Goal: Task Accomplishment & Management: Manage account settings

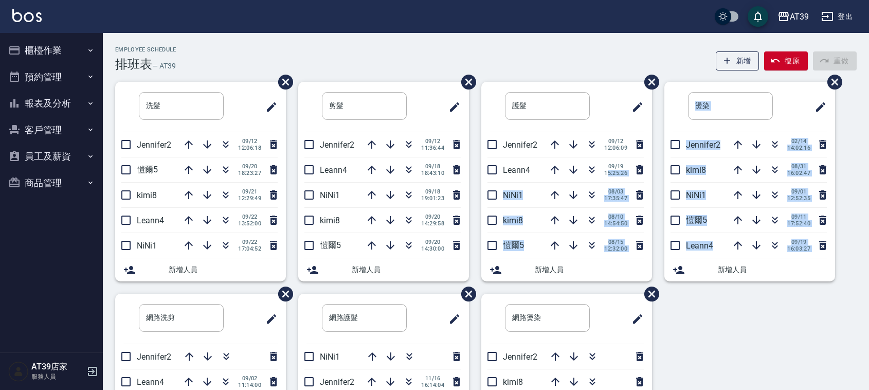
drag, startPoint x: 608, startPoint y: 174, endPoint x: 816, endPoint y: 325, distance: 257.3
click at [816, 325] on div "洗髮 ​ Jennifer2 09/12 12:06:18 愷爾5 09/20 18:23:27 kimi8 09/21 12:29:49 Leann4 09…" at bounding box center [480, 294] width 754 height 424
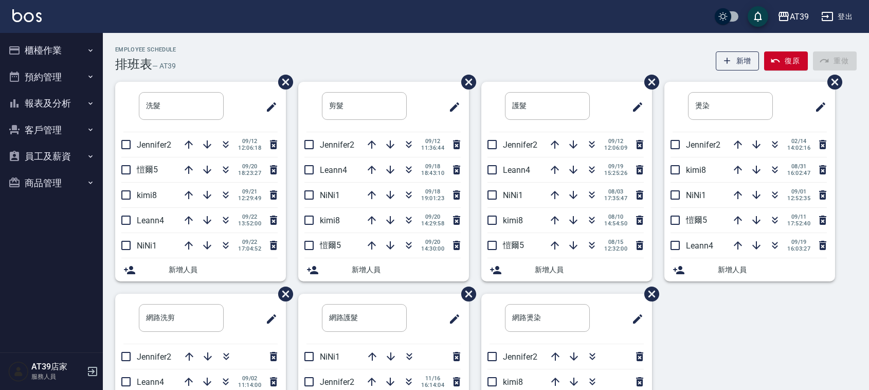
click at [194, 44] on div "Employee Schedule 排班表 — AT39 新增 復原 重做 洗髮 ​ Jennifer2 09/12 12:06:18 愷爾5 09/20 1…" at bounding box center [486, 271] width 766 height 477
drag, startPoint x: 190, startPoint y: 63, endPoint x: 112, endPoint y: 41, distance: 81.2
click at [112, 41] on div "Employee Schedule 排班表 — AT39 新增 復原 重做 洗髮 ​ Jennifer2 09/12 12:06:18 愷爾5 09/20 1…" at bounding box center [486, 271] width 766 height 477
click at [111, 40] on div "Employee Schedule 排班表 — AT39 新增 復原 重做 洗髮 ​ Jennifer2 09/12 12:06:18 愷爾5 09/20 1…" at bounding box center [486, 271] width 766 height 477
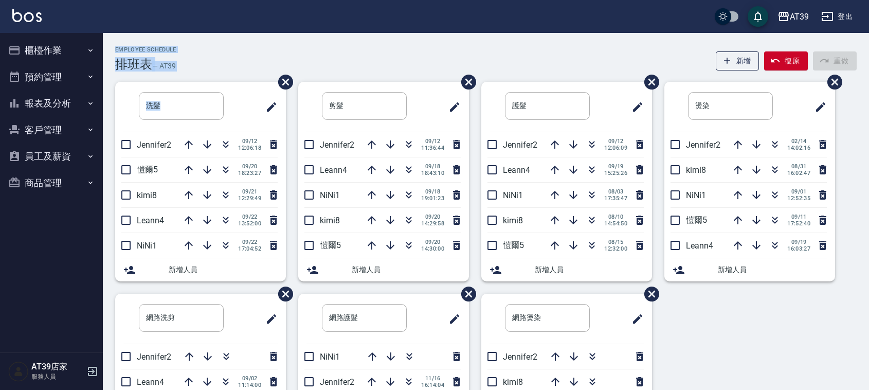
drag, startPoint x: 111, startPoint y: 40, endPoint x: 216, endPoint y: 78, distance: 112.2
click at [216, 78] on div "Employee Schedule 排班表 — AT39 新增 復原 重做 洗髮 ​ Jennifer2 09/12 12:06:18 愷爾5 09/20 1…" at bounding box center [486, 271] width 766 height 477
click at [216, 76] on div "Employee Schedule 排班表 — AT39 新增 復原 重做 洗髮 ​ Jennifer2 09/12 12:06:18 愷爾5 09/20 1…" at bounding box center [486, 275] width 766 height 459
drag, startPoint x: 211, startPoint y: 72, endPoint x: 116, endPoint y: 42, distance: 99.8
click at [116, 42] on div "Employee Schedule 排班表 — AT39 新增 復原 重做 洗髮 ​ Jennifer2 09/12 12:06:18 愷爾5 09/20 1…" at bounding box center [486, 271] width 766 height 477
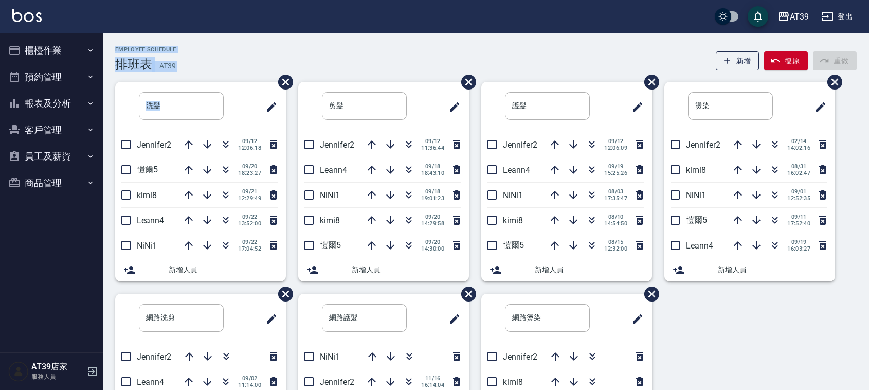
click at [116, 42] on div "Employee Schedule 排班表 — AT39 新增 復原 重做 洗髮 ​ Jennifer2 09/12 12:06:18 愷爾5 09/20 1…" at bounding box center [486, 271] width 766 height 477
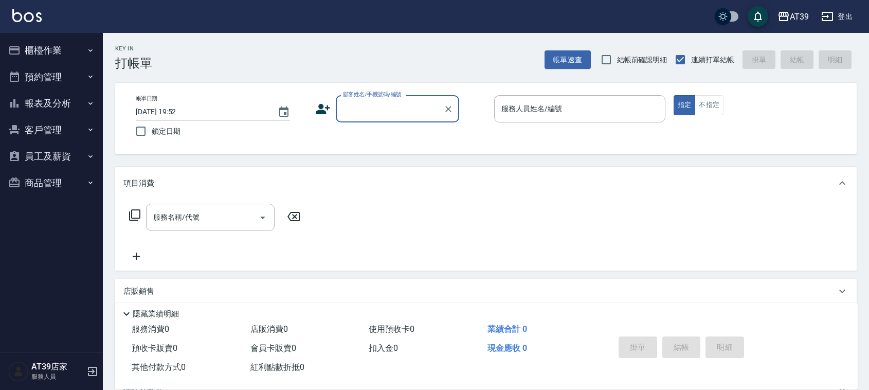
click at [361, 122] on div "顧客姓名/手機號碼/編號" at bounding box center [397, 108] width 123 height 27
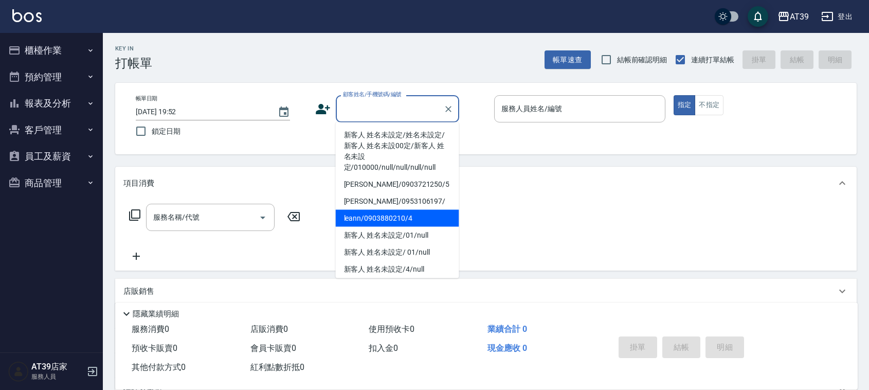
drag, startPoint x: 387, startPoint y: 211, endPoint x: 531, endPoint y: 148, distance: 157.2
click at [387, 210] on li "leann/0903880210/4" at bounding box center [397, 218] width 123 height 17
type input "leann/0903880210/4"
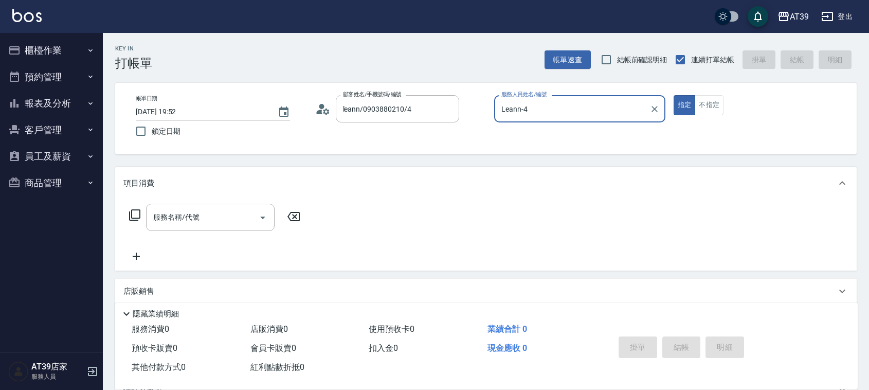
type input "Leann-4"
click at [710, 103] on button "不指定" at bounding box center [708, 105] width 29 height 20
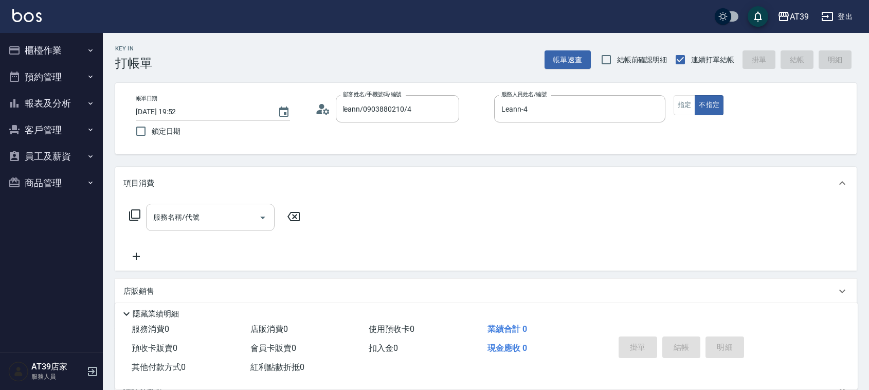
click at [158, 219] on div "服務名稱/代號 服務名稱/代號" at bounding box center [210, 217] width 129 height 27
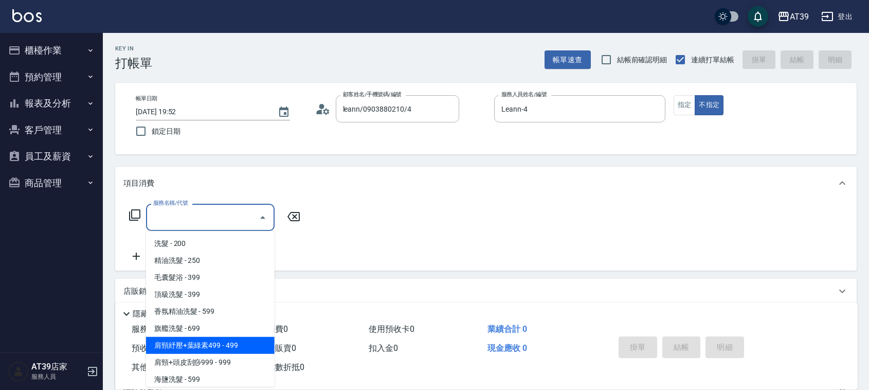
click at [202, 347] on span "肩頸紓壓+葉綠素499 - 499" at bounding box center [210, 345] width 129 height 17
type input "肩頸紓壓+葉綠素499(107)"
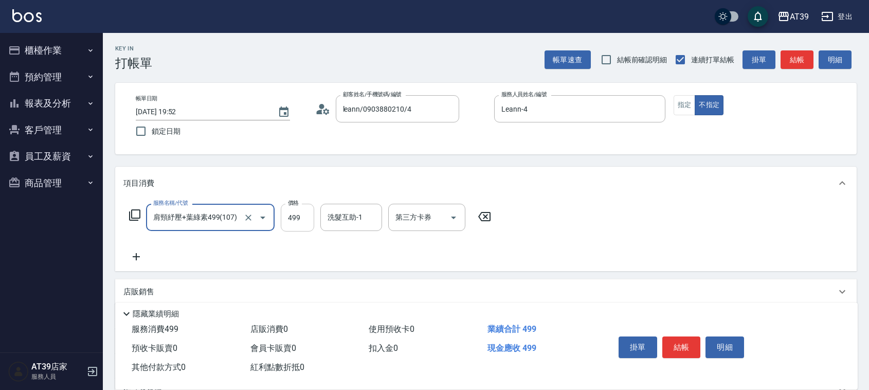
click at [299, 218] on input "499" at bounding box center [297, 218] width 33 height 28
type input "399"
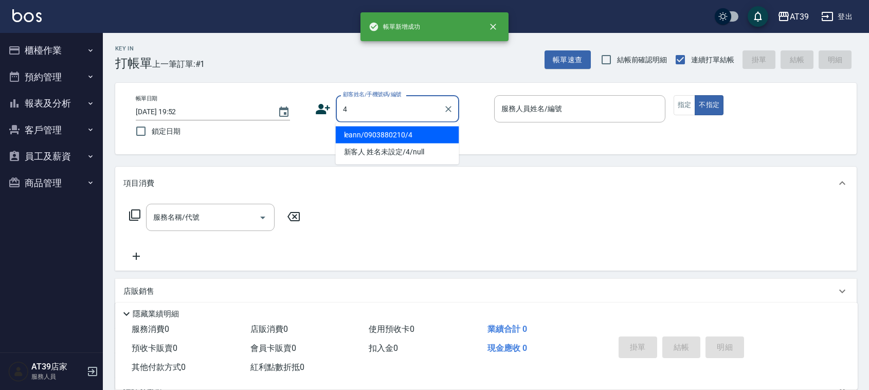
type input "leann/0903880210/4"
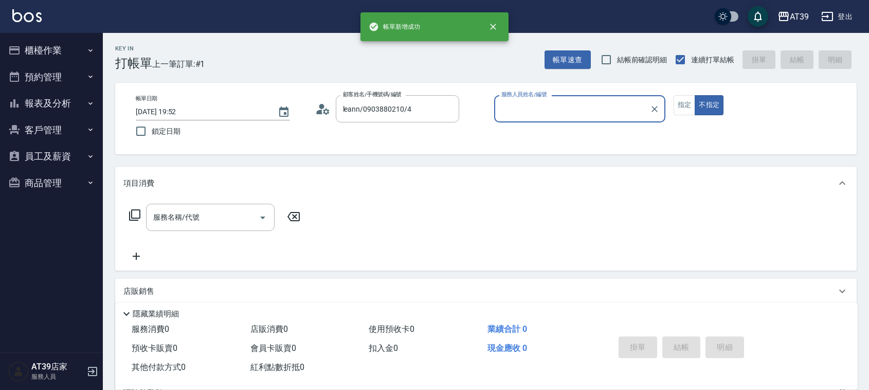
type input "Leann-4"
type input "新客人 姓名未設定/4/null"
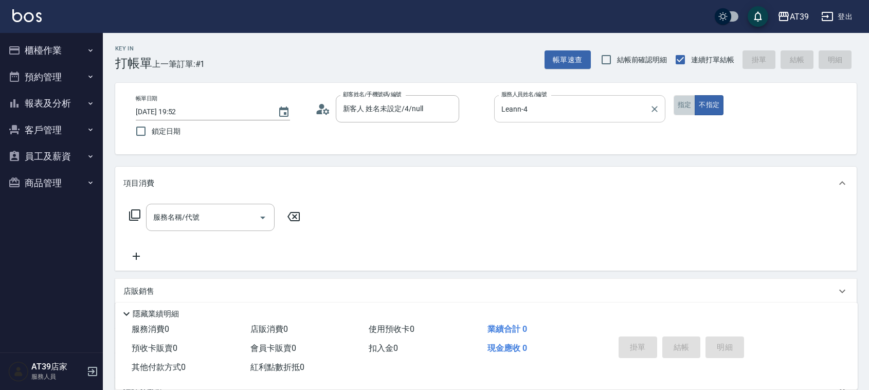
drag, startPoint x: 677, startPoint y: 99, endPoint x: 664, endPoint y: 109, distance: 16.5
click at [677, 99] on button "指定" at bounding box center [684, 105] width 22 height 20
type button "true"
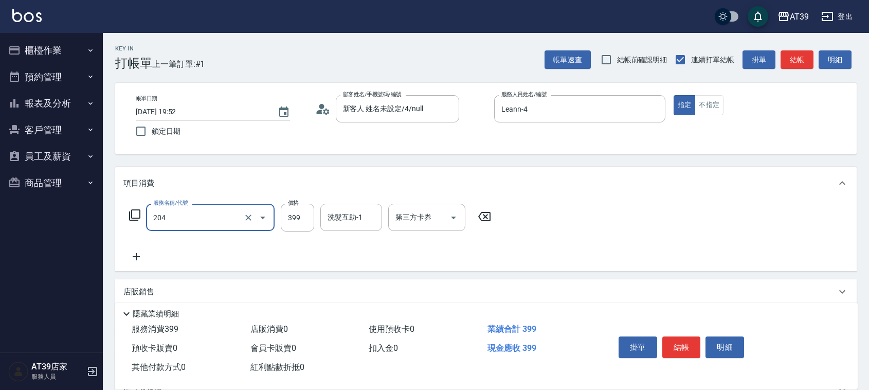
type input "A級洗+剪(204)"
type input "700"
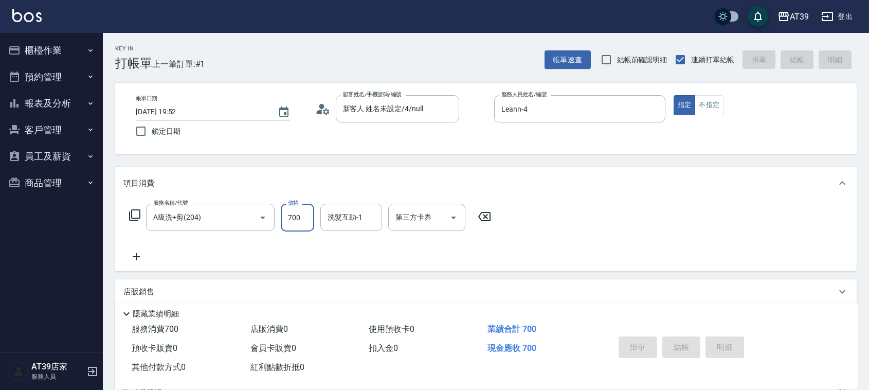
type input "2025/09/22 19:53"
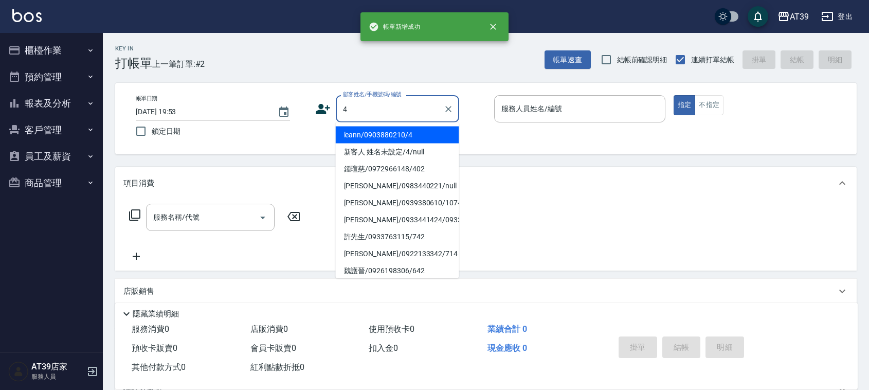
type input "leann/0903880210/4"
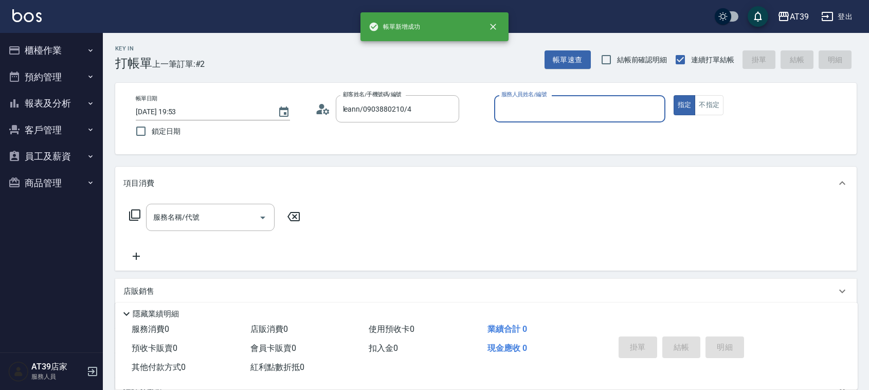
type input "Leann-4"
click at [673, 95] on button "指定" at bounding box center [684, 105] width 22 height 20
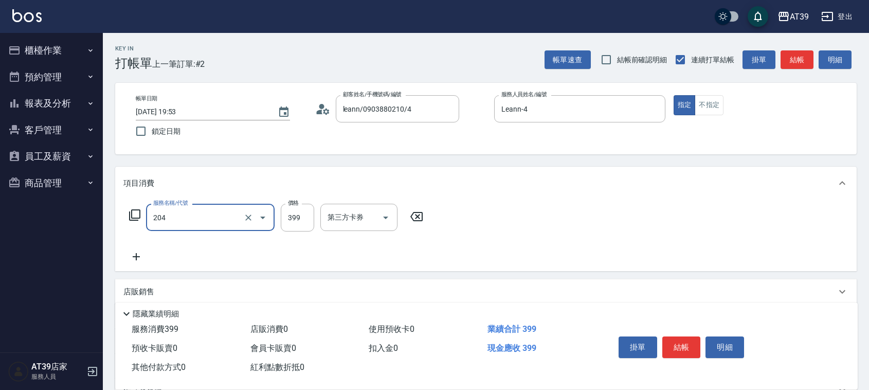
type input "A級洗+剪(204)"
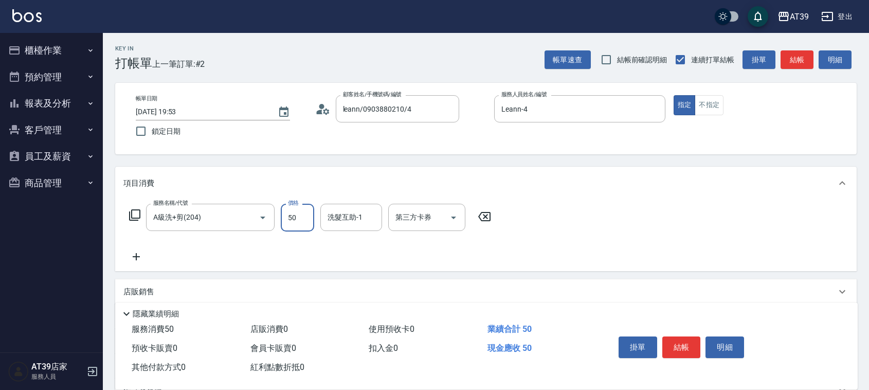
type input "500"
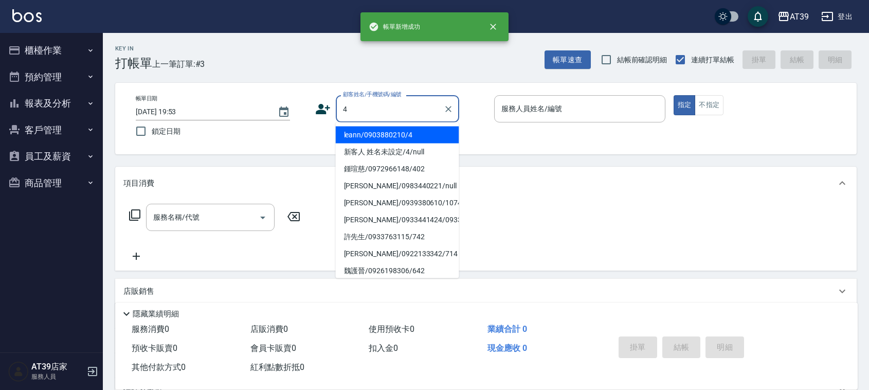
type input "leann/0903880210/4"
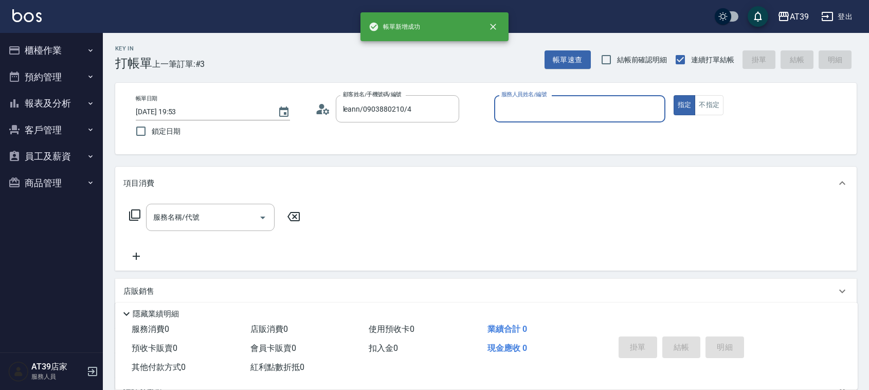
type input "Leann-4"
click at [673, 95] on button "指定" at bounding box center [684, 105] width 22 height 20
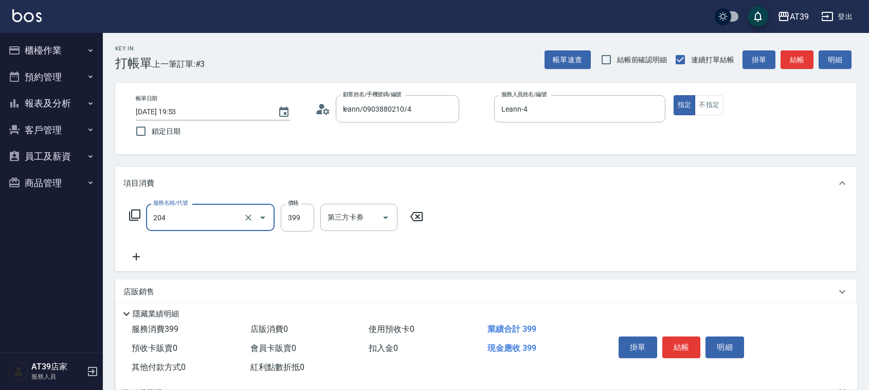
type input "A級洗+剪(204)"
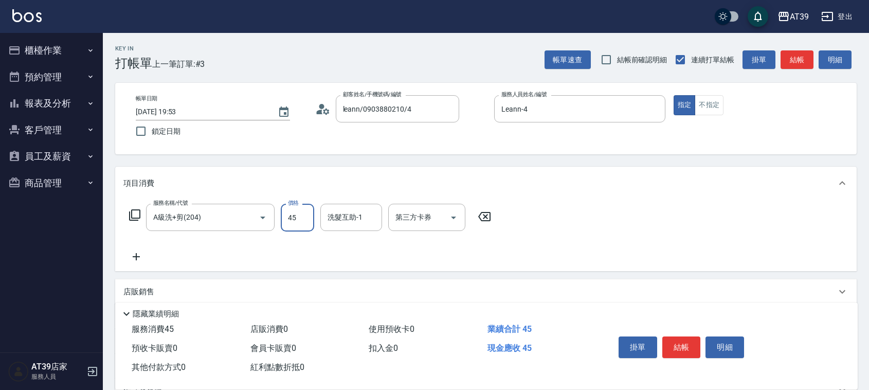
type input "450"
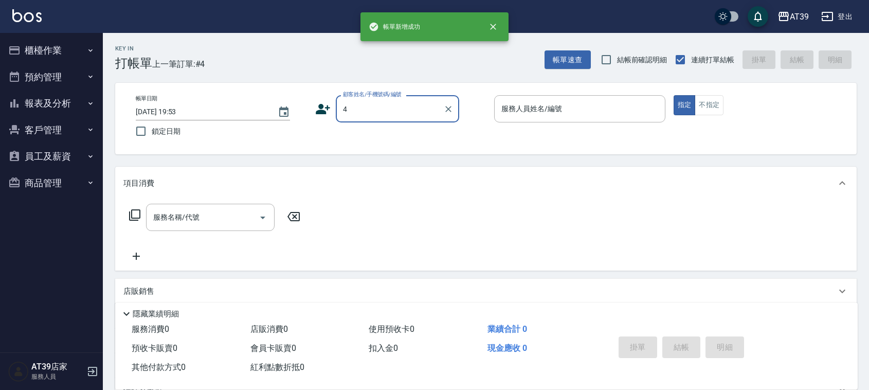
type input "leann/0903880210/4"
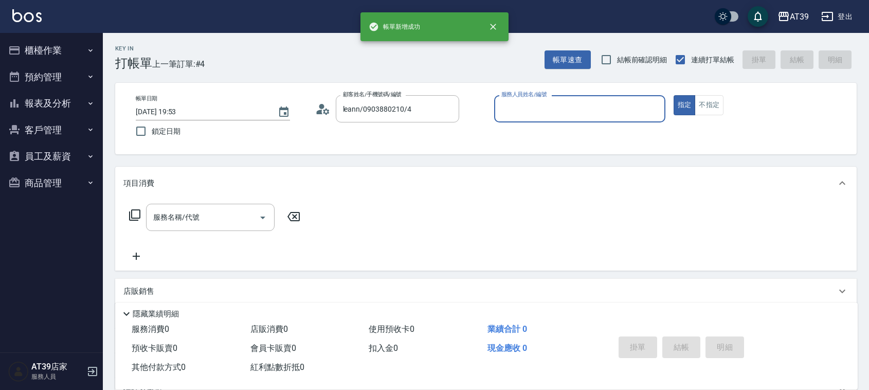
type input "Leann-4"
click at [673, 95] on button "指定" at bounding box center [684, 105] width 22 height 20
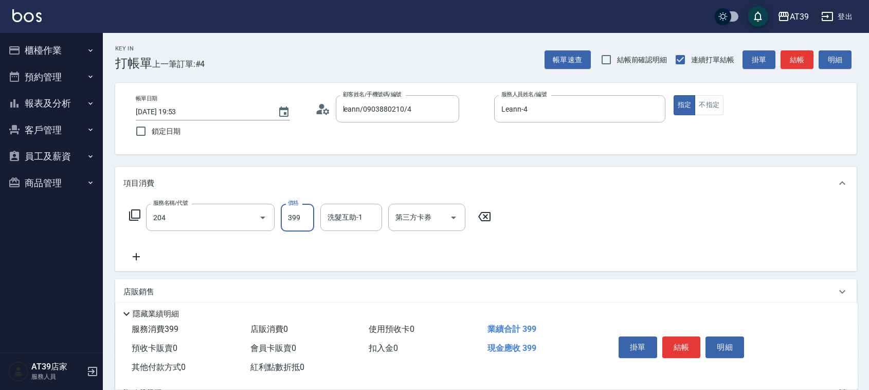
type input "A級洗+剪(204)"
type input "500"
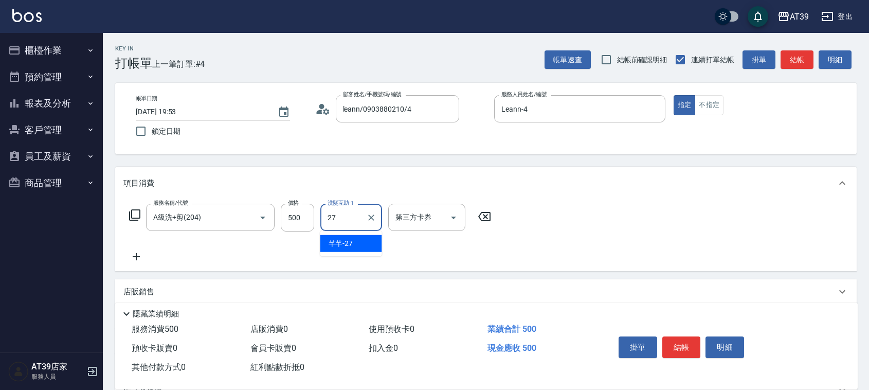
type input "芊芊-27"
click at [679, 356] on div "掛單 結帳 明細" at bounding box center [681, 348] width 134 height 32
click at [667, 332] on div "掛單 結帳 明細" at bounding box center [681, 348] width 134 height 32
click at [676, 354] on button "結帳" at bounding box center [681, 347] width 39 height 22
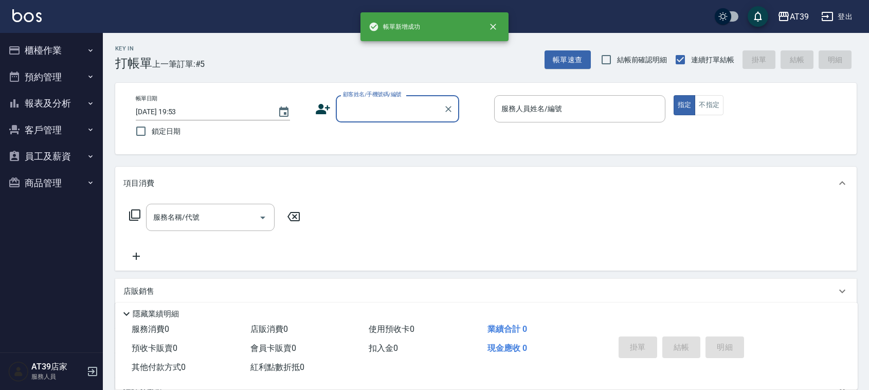
click at [19, 105] on icon "button" at bounding box center [14, 103] width 12 height 12
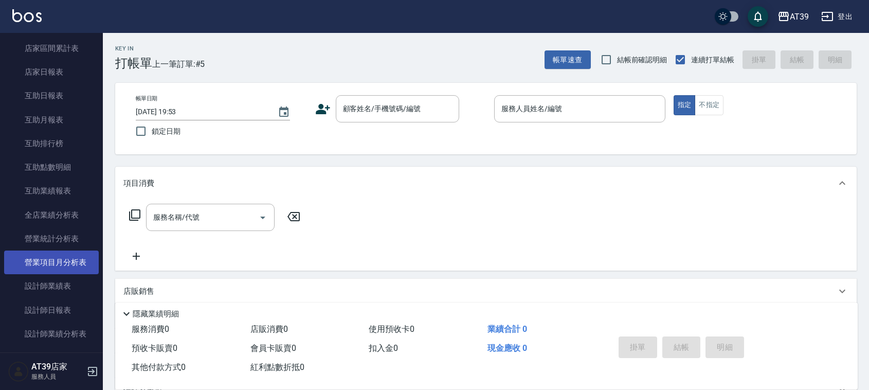
scroll to position [129, 0]
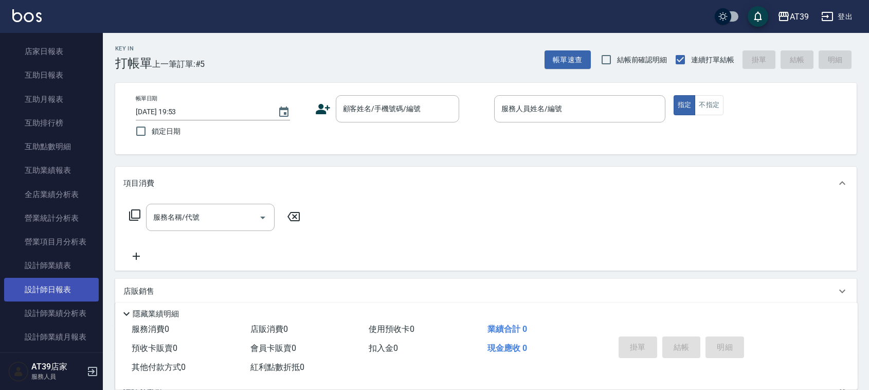
click at [56, 282] on link "設計師日報表" at bounding box center [51, 290] width 95 height 24
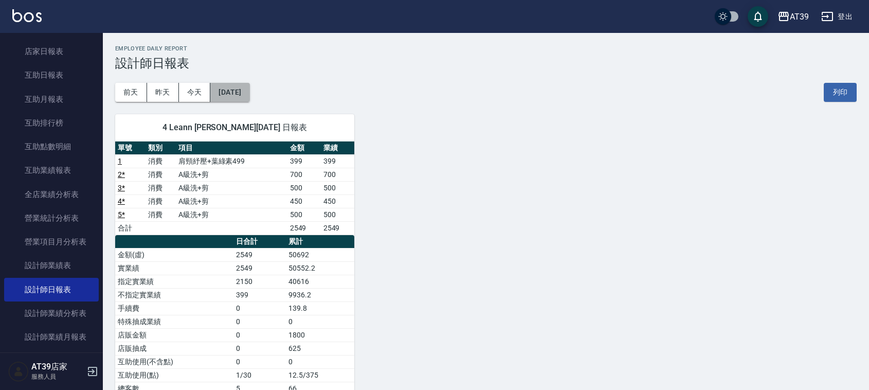
click at [228, 93] on button "[DATE]" at bounding box center [229, 92] width 39 height 19
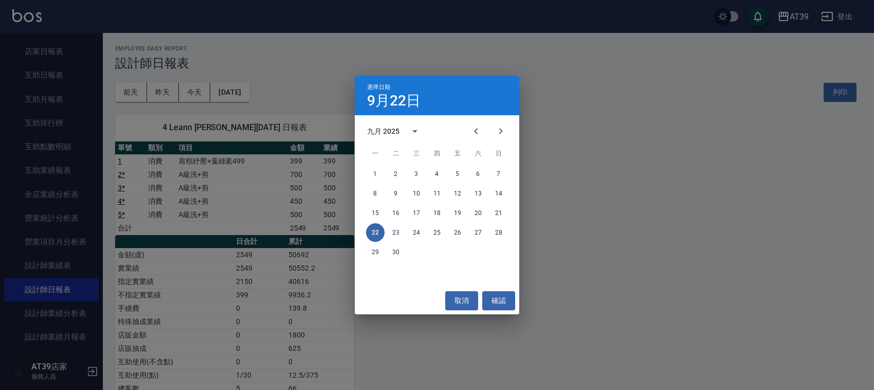
click at [323, 91] on div "選擇日期 9月22日 九月 2025 一 二 三 四 五 六 日 1 2 3 4 5 6 7 8 9 10 11 12 13 14 15 16 17 18 1…" at bounding box center [437, 195] width 874 height 390
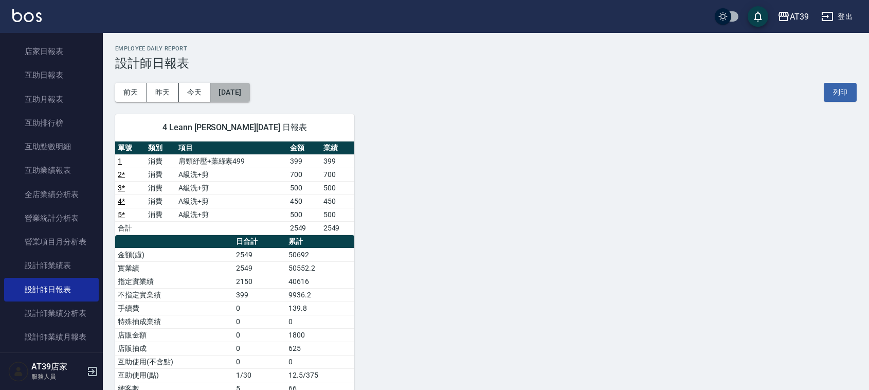
click at [229, 94] on button "[DATE]" at bounding box center [229, 92] width 39 height 19
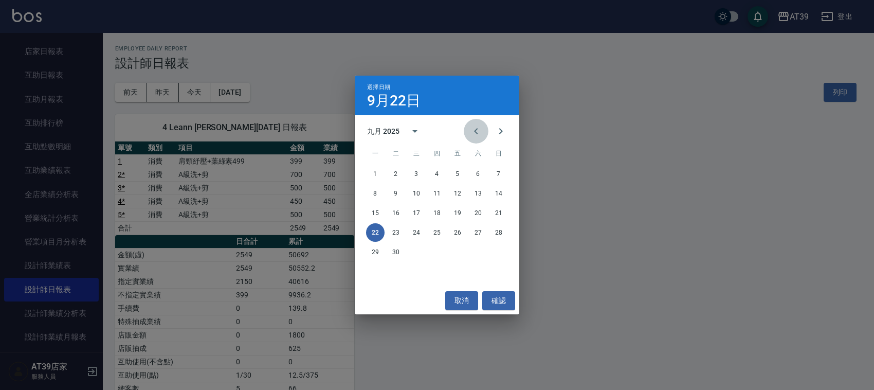
click at [469, 140] on button "Previous month" at bounding box center [476, 131] width 25 height 25
click at [587, 298] on div "選擇日期 9月22日 八月 2025 一 二 三 四 五 六 日 1 2 3 4 5 6 7 8 9 10 11 12 13 14 15 16 17 18 1…" at bounding box center [437, 195] width 874 height 390
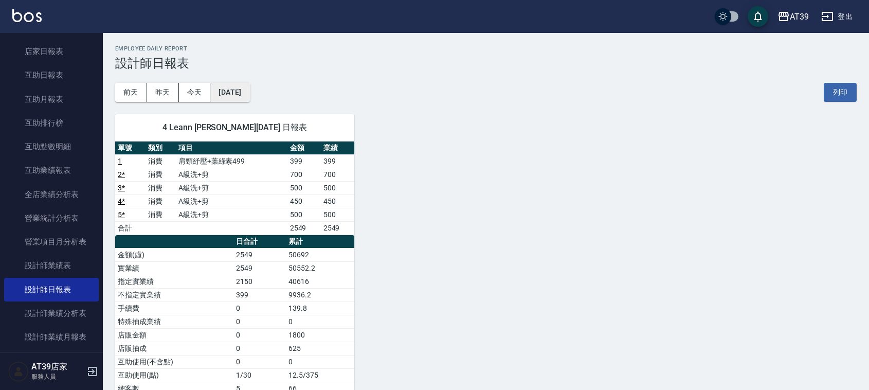
click at [234, 98] on button "[DATE]" at bounding box center [229, 92] width 39 height 19
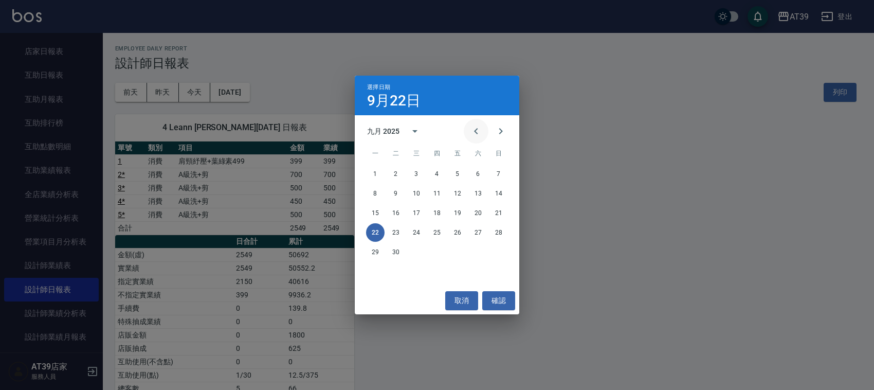
click at [478, 129] on icon "Previous month" at bounding box center [476, 131] width 12 height 12
click at [400, 248] on button "26" at bounding box center [396, 252] width 19 height 19
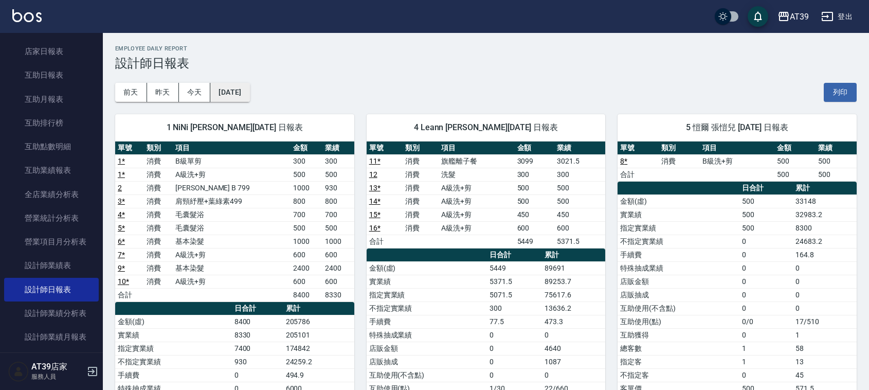
click at [232, 87] on button "2025/08/26" at bounding box center [229, 92] width 39 height 19
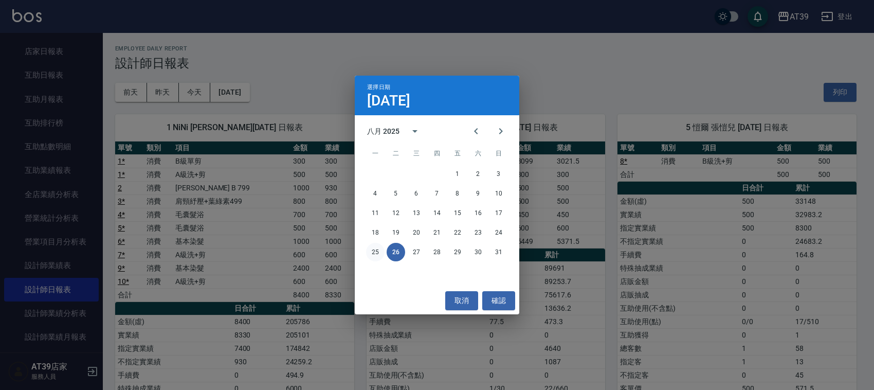
click at [369, 247] on button "25" at bounding box center [375, 252] width 19 height 19
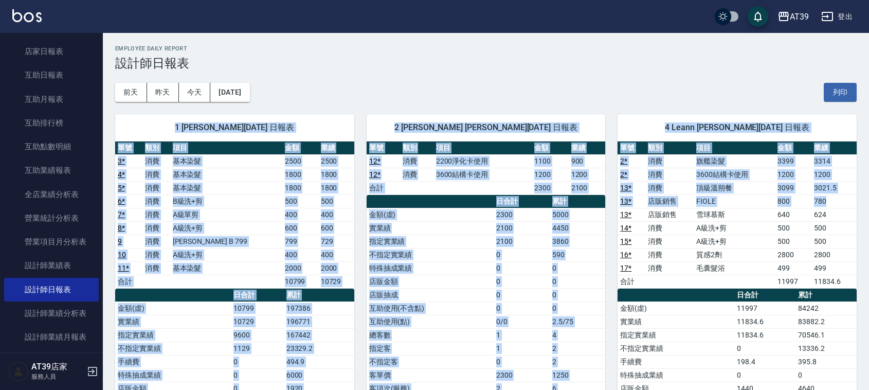
drag, startPoint x: 800, startPoint y: 68, endPoint x: 828, endPoint y: 196, distance: 130.5
click at [828, 196] on td "780" at bounding box center [833, 200] width 45 height 13
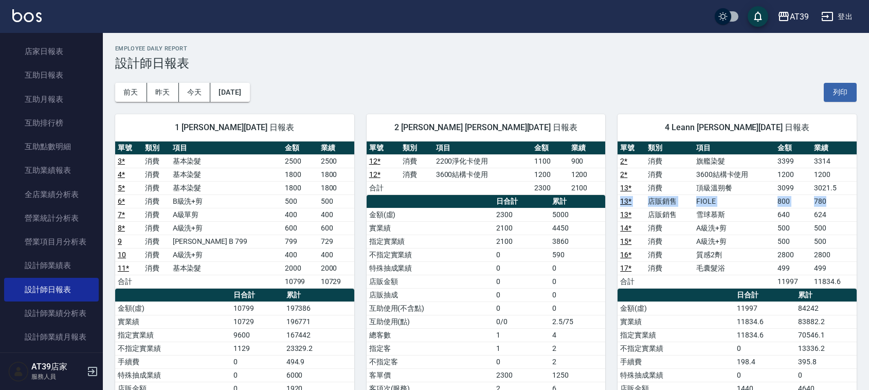
drag, startPoint x: 828, startPoint y: 196, endPoint x: 619, endPoint y: 198, distance: 208.2
click at [619, 198] on tr "13 * 店販銷售 FIOLE 800 780" at bounding box center [736, 200] width 239 height 13
click at [698, 211] on td "雪球慕斯" at bounding box center [734, 214] width 82 height 13
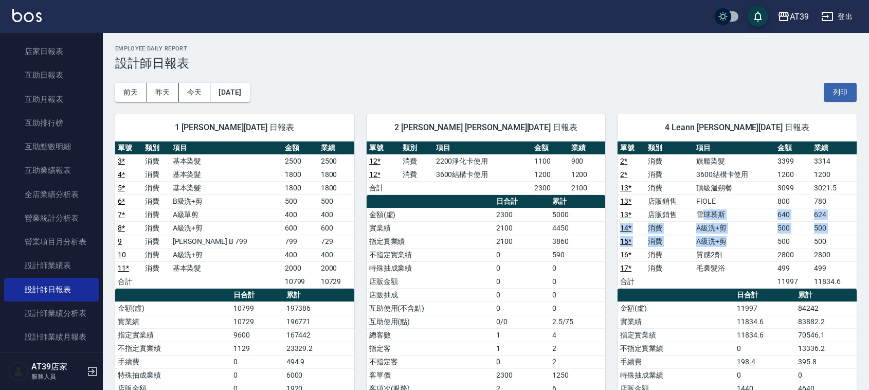
drag, startPoint x: 711, startPoint y: 215, endPoint x: 750, endPoint y: 239, distance: 46.4
click at [750, 239] on tbody "2 * 消費 旗艦染髮 3399 3314 2 * 消費 3600結構卡使用 1200 1200 13 * 消費 頂級溫朔餐 3099 3021.5 13 *…" at bounding box center [736, 221] width 239 height 134
click at [750, 239] on td "A級洗+剪" at bounding box center [734, 240] width 82 height 13
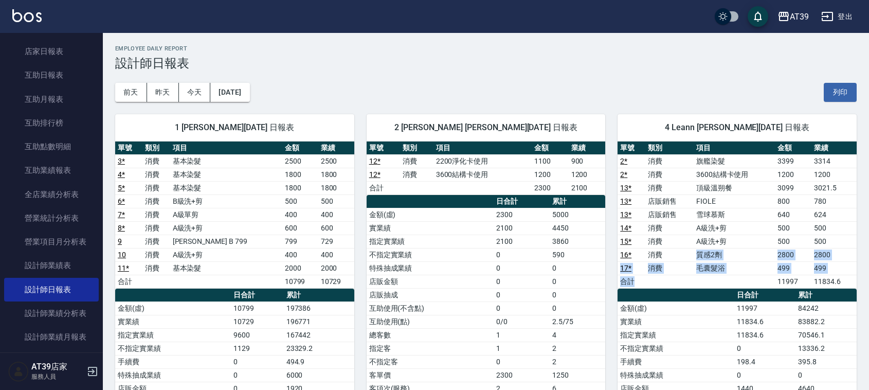
drag, startPoint x: 728, startPoint y: 284, endPoint x: 686, endPoint y: 252, distance: 52.1
click at [686, 252] on tbody "2 * 消費 旗艦染髮 3399 3314 2 * 消費 3600結構卡使用 1200 1200 13 * 消費 頂級溫朔餐 3099 3021.5 13 *…" at bounding box center [736, 221] width 239 height 134
click at [686, 252] on td "消費" at bounding box center [669, 254] width 48 height 13
drag, startPoint x: 686, startPoint y: 252, endPoint x: 854, endPoint y: 252, distance: 167.6
click at [854, 252] on tr "16 * 消費 質感2劑 2800 2800" at bounding box center [736, 254] width 239 height 13
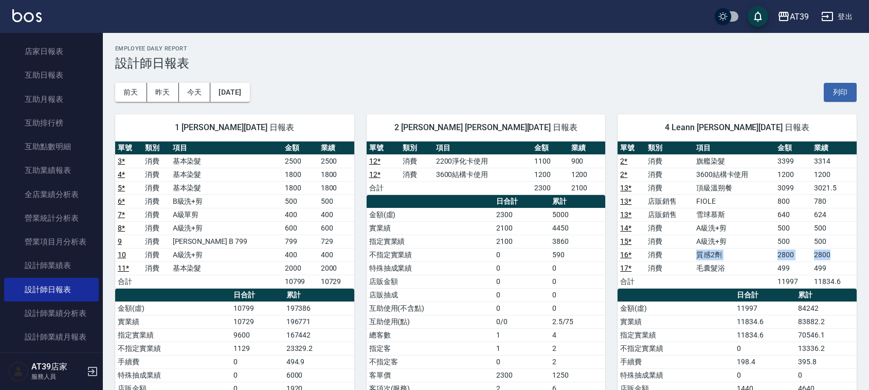
click at [854, 252] on td "2800" at bounding box center [833, 254] width 45 height 13
drag, startPoint x: 854, startPoint y: 252, endPoint x: 651, endPoint y: 258, distance: 203.1
click at [651, 258] on tr "16 * 消費 質感2劑 2800 2800" at bounding box center [736, 254] width 239 height 13
click at [651, 258] on td "消費" at bounding box center [669, 254] width 48 height 13
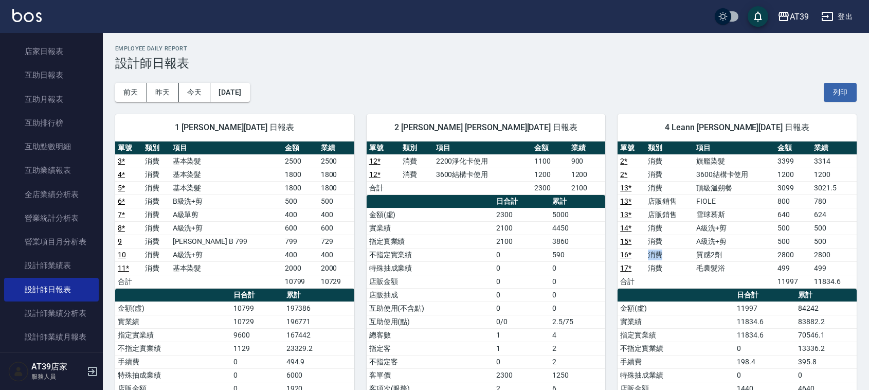
click at [651, 258] on td "消費" at bounding box center [669, 254] width 48 height 13
click at [193, 88] on button "今天" at bounding box center [195, 92] width 32 height 19
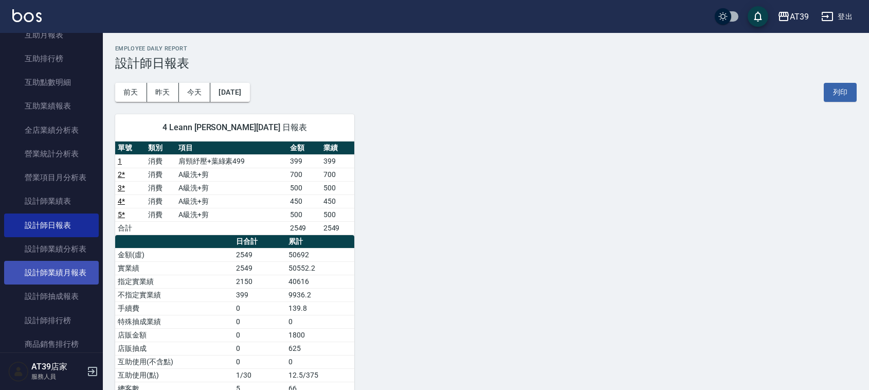
scroll to position [257, 0]
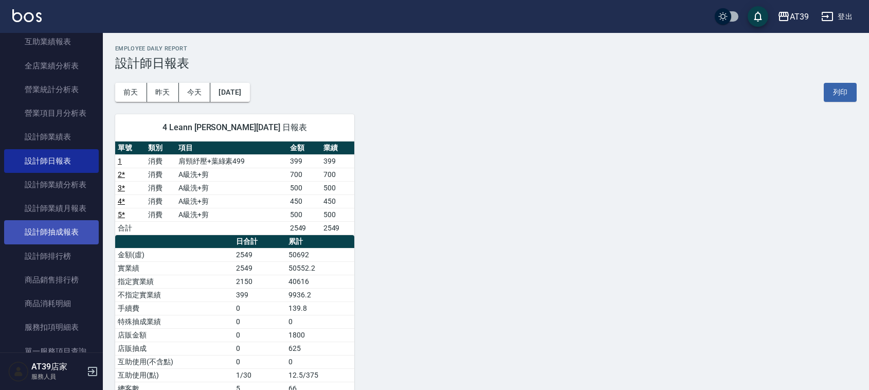
click at [58, 235] on link "設計師抽成報表" at bounding box center [51, 232] width 95 height 24
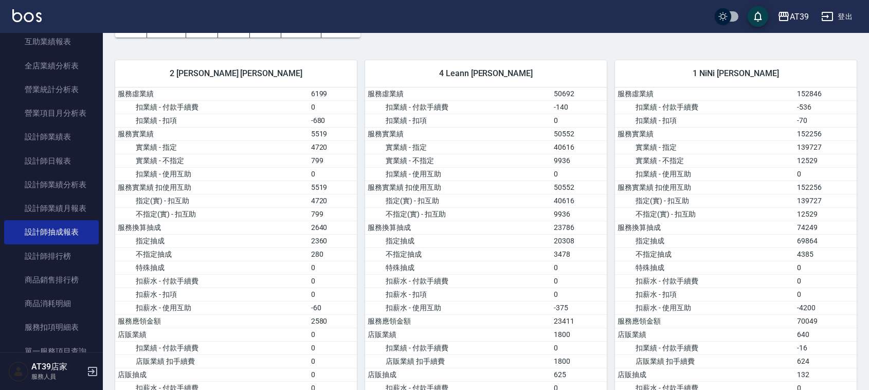
scroll to position [129, 0]
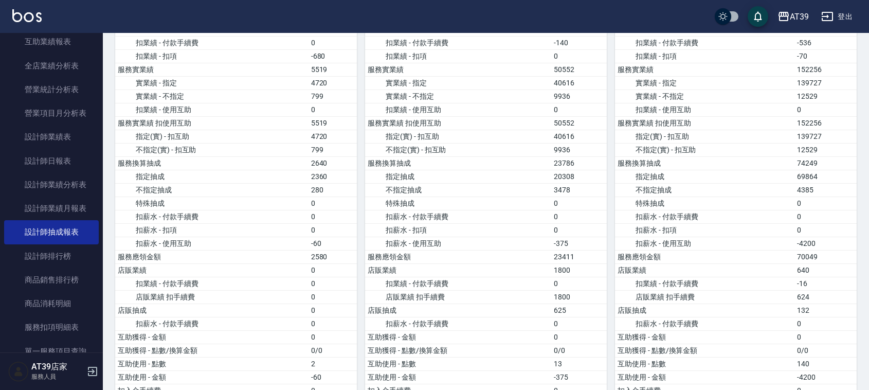
click at [28, 14] on img at bounding box center [26, 15] width 29 height 13
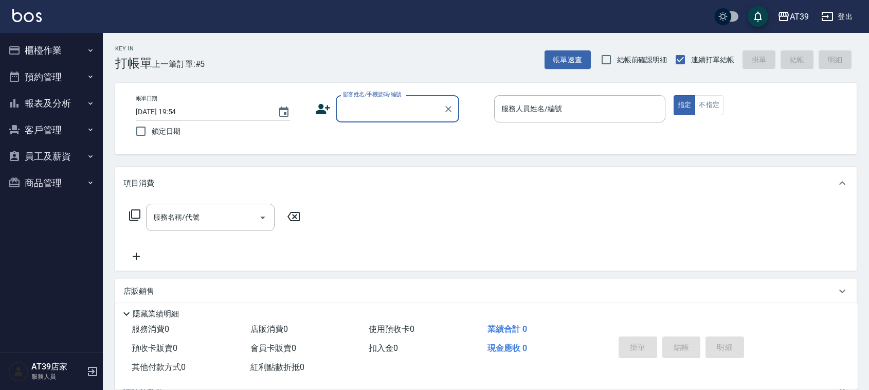
click at [210, 50] on div "Key In 打帳單 上一筆訂單:#5 帳單速查 結帳前確認明細 連續打單結帳 掛單 結帳 明細" at bounding box center [480, 52] width 754 height 38
click at [398, 127] on div "帳單日期 2025/09/22 19:54 鎖定日期 顧客姓名/手機號碼/編號 顧客姓名/手機號碼/編號 服務人員姓名/編號 服務人員姓名/編號 指定 不指定" at bounding box center [485, 118] width 717 height 47
click at [394, 104] on div "顧客姓名/手機號碼/編號 顧客姓名/手機號碼/編號" at bounding box center [397, 108] width 123 height 27
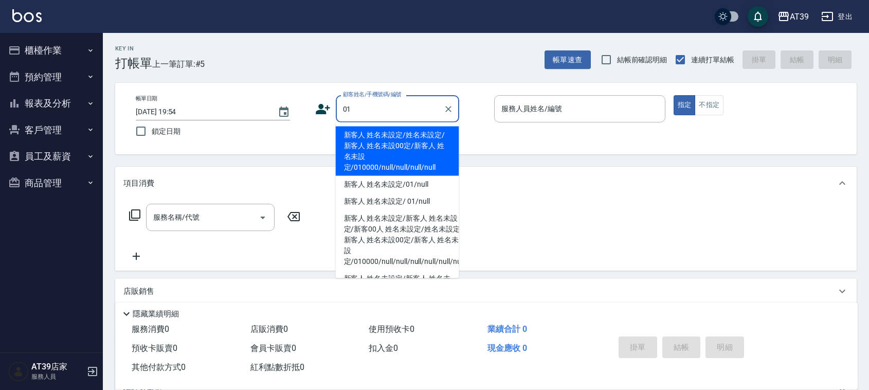
type input "新客人 姓名未設定/姓名未設定/新客人 姓名未設00定/新客人 姓名未設定/010000/null/null/null/null"
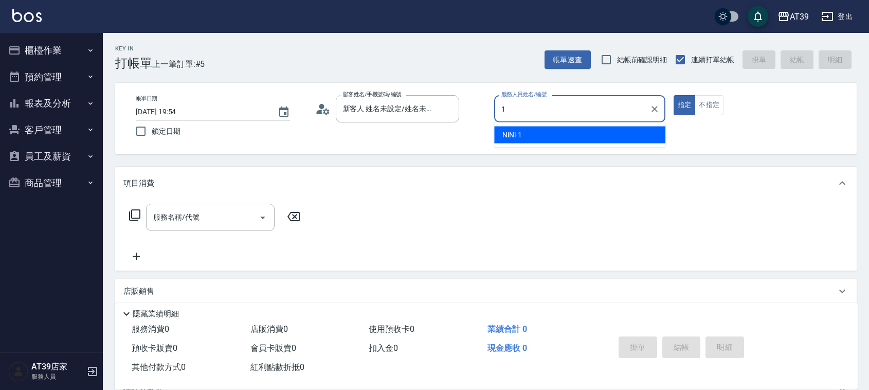
type input "NiNi-1"
type button "true"
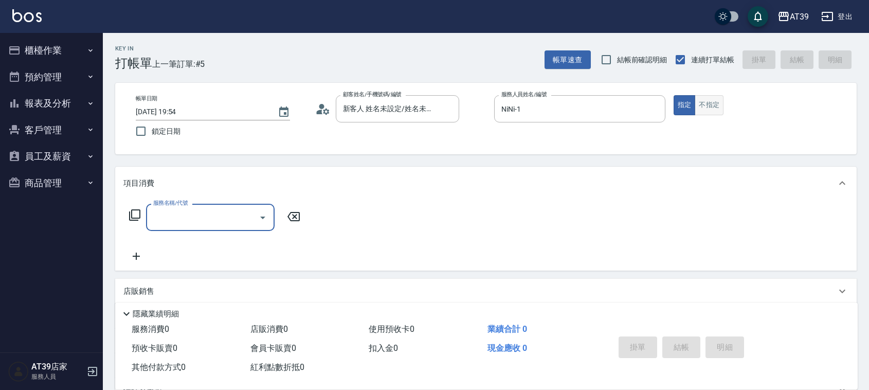
type input "新客人 姓名未設定/01/null"
click at [713, 108] on button "不指定" at bounding box center [708, 105] width 29 height 20
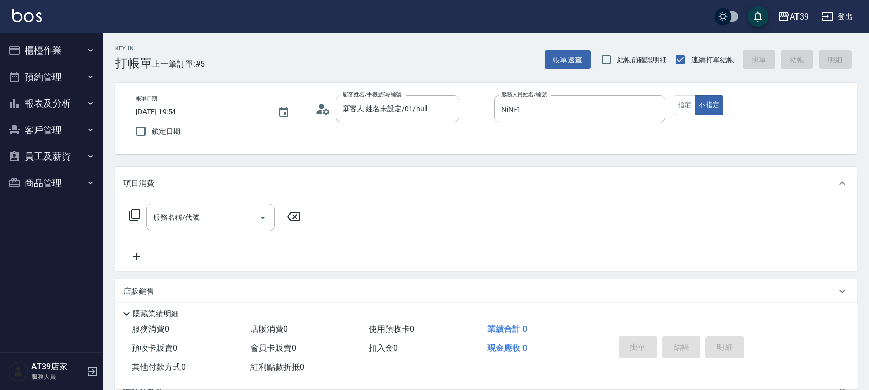
click at [137, 223] on div "服務名稱/代號 服務名稱/代號" at bounding box center [214, 217] width 183 height 27
click at [129, 216] on icon at bounding box center [134, 214] width 11 height 11
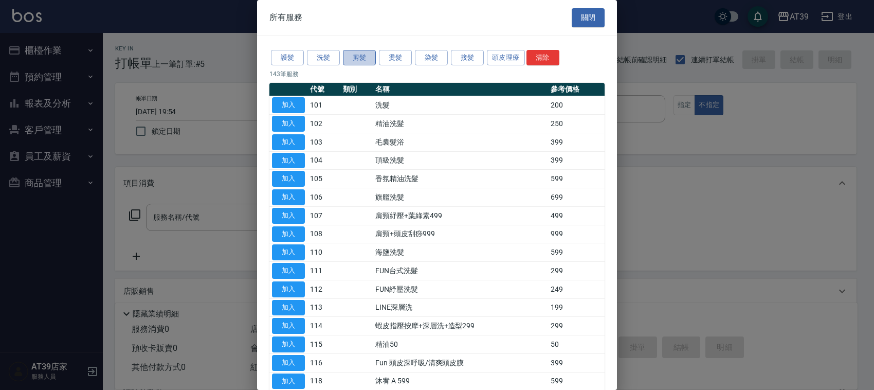
click at [354, 62] on button "剪髮" at bounding box center [359, 58] width 33 height 16
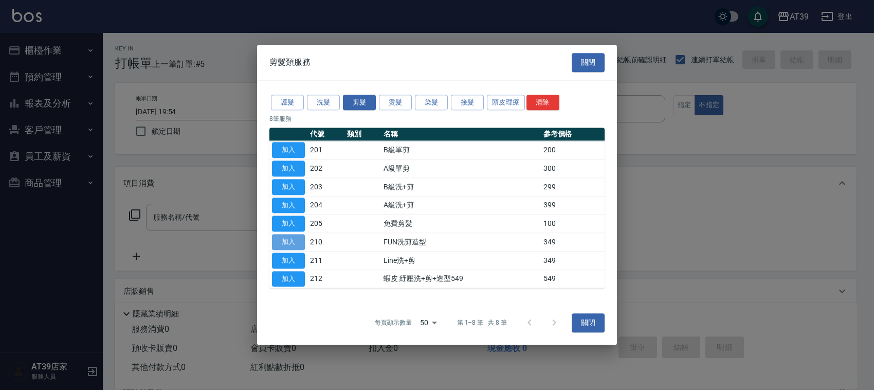
click at [282, 236] on button "加入" at bounding box center [288, 242] width 33 height 16
type input "FUN洗剪造型(210)"
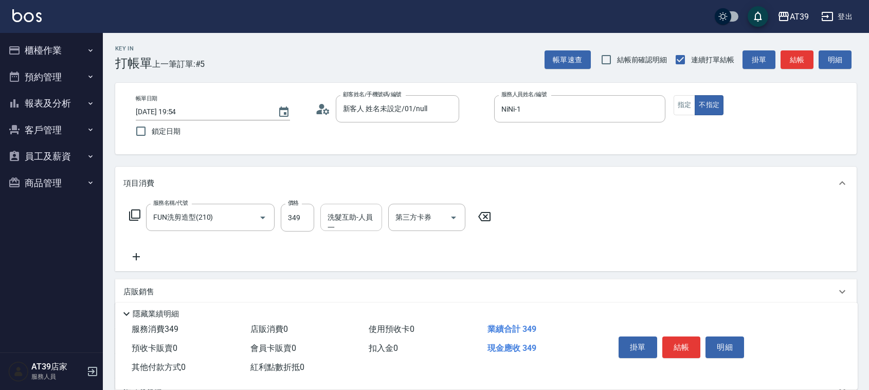
click at [330, 220] on div "洗髮互助-人員一 洗髮互助-人員一" at bounding box center [351, 217] width 62 height 27
type input "饅頭-87"
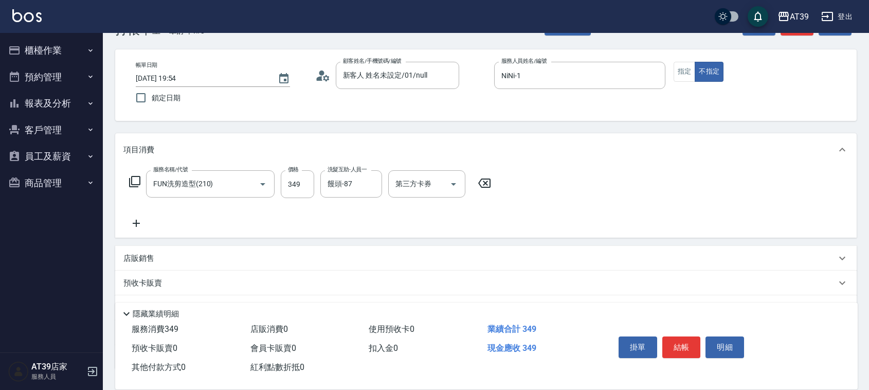
scroll to position [111, 0]
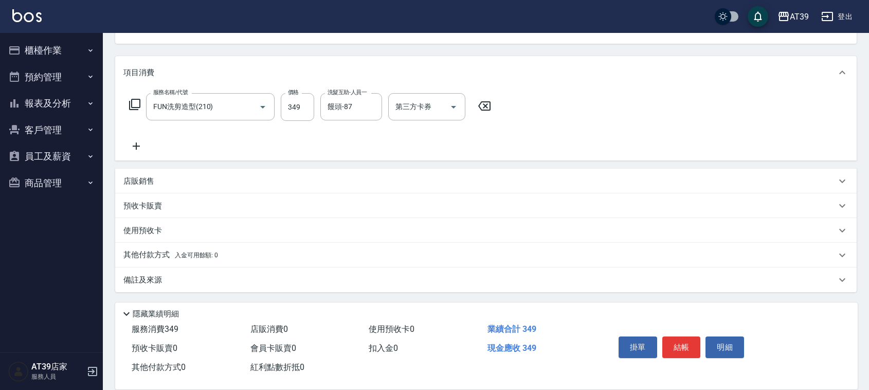
drag, startPoint x: 307, startPoint y: 162, endPoint x: 300, endPoint y: 324, distance: 162.6
click at [150, 252] on p "其他付款方式 入金可用餘額: 0" at bounding box center [170, 254] width 95 height 11
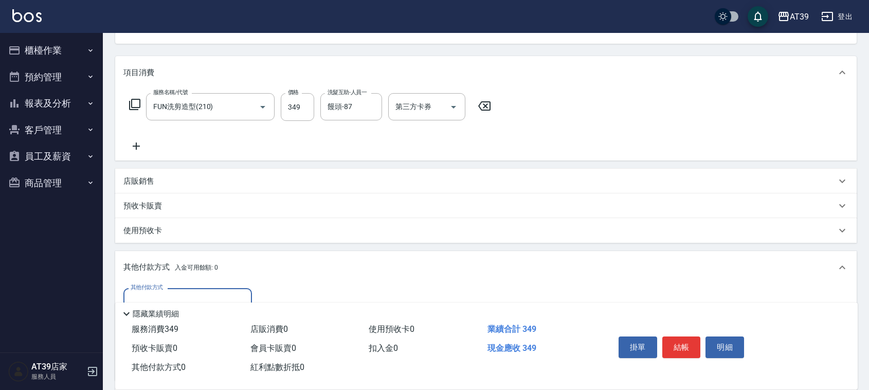
scroll to position [1, 0]
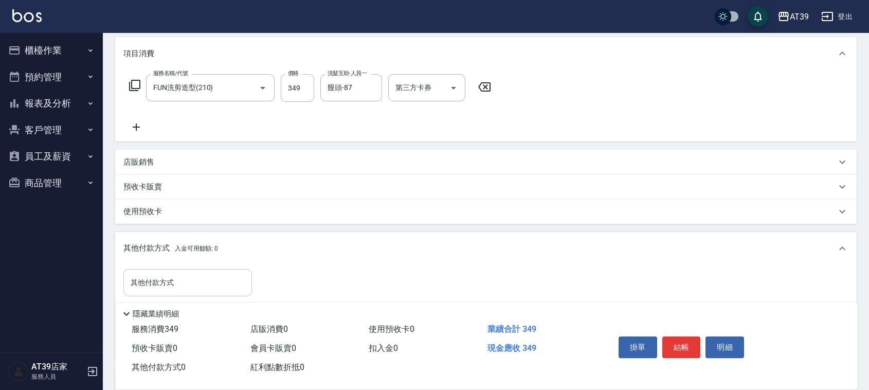
drag, startPoint x: 229, startPoint y: 225, endPoint x: 229, endPoint y: 276, distance: 50.9
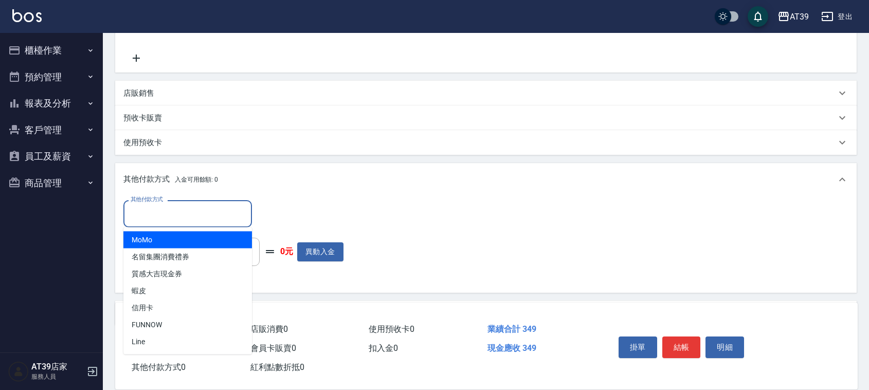
click at [200, 211] on input "其他付款方式" at bounding box center [187, 214] width 119 height 18
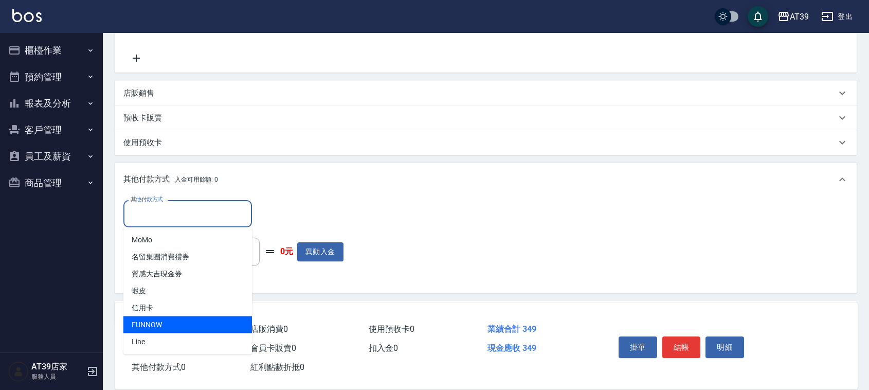
click at [175, 325] on span "FUNNOW" at bounding box center [187, 324] width 129 height 17
type input "FUNNOW"
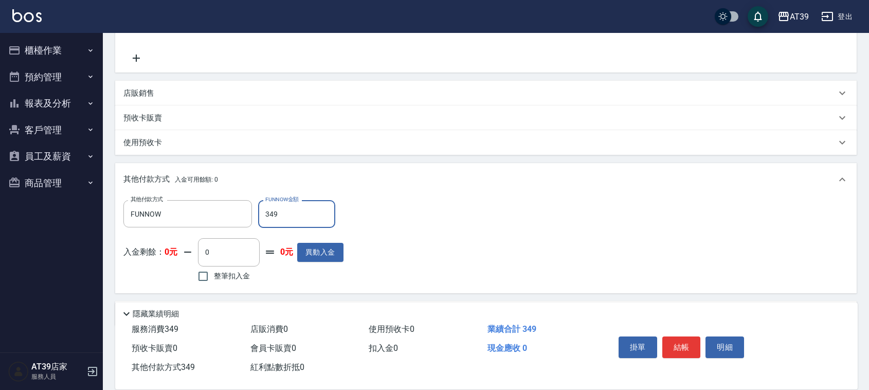
type input "349"
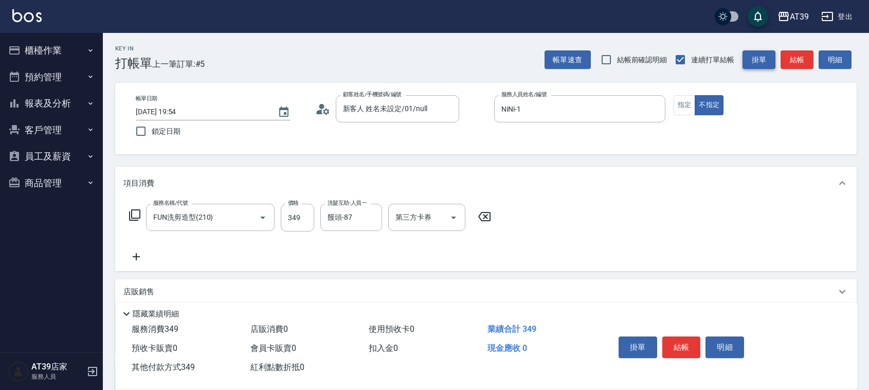
drag, startPoint x: 748, startPoint y: 252, endPoint x: 749, endPoint y: 54, distance: 197.9
click at [797, 62] on button "結帳" at bounding box center [796, 59] width 33 height 19
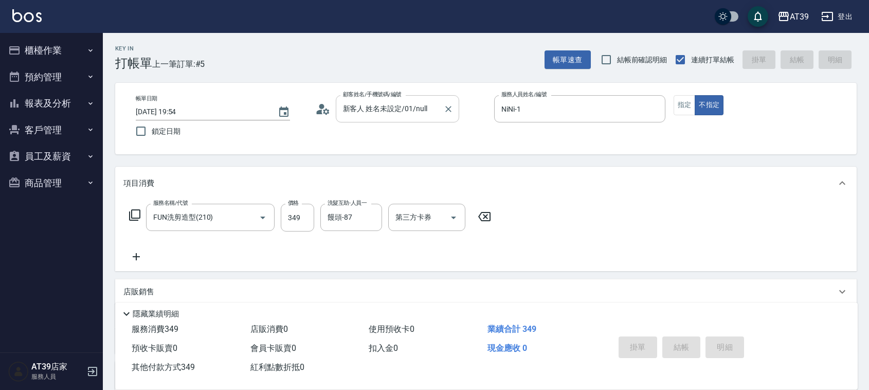
type input "2025/09/22 20:00"
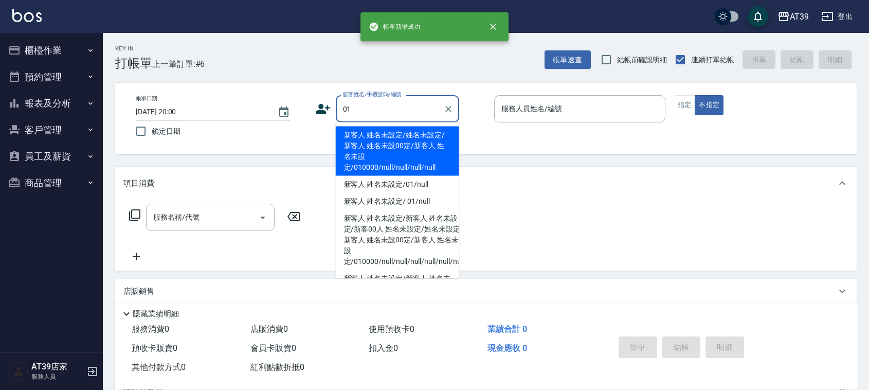
type input "新客人 姓名未設定/姓名未設定/新客人 姓名未設00定/新客人 姓名未設定/010000/null/null/null/null"
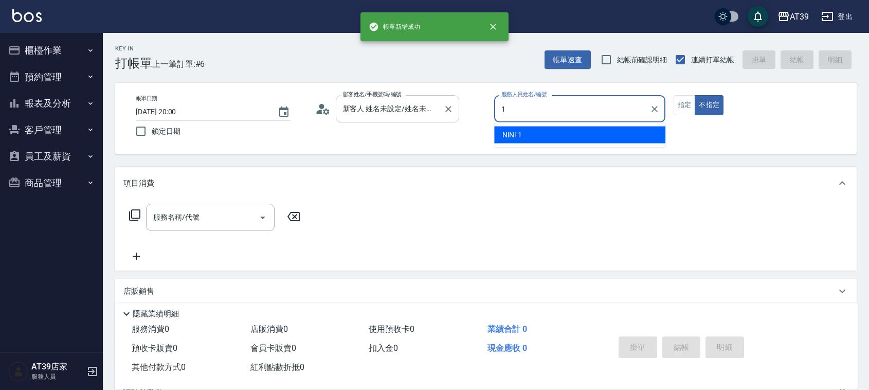
type input "NiNi-1"
type button "false"
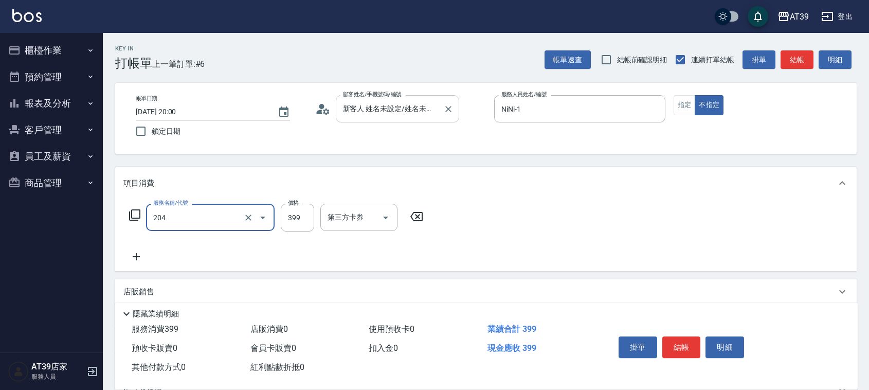
type input "A級洗+剪(204)"
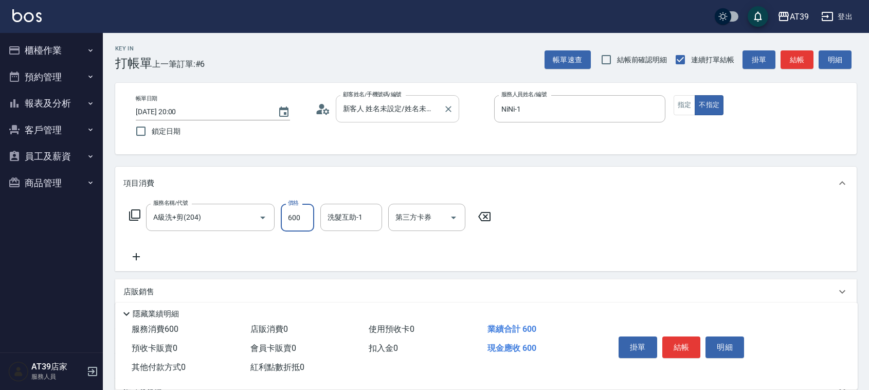
type input "600"
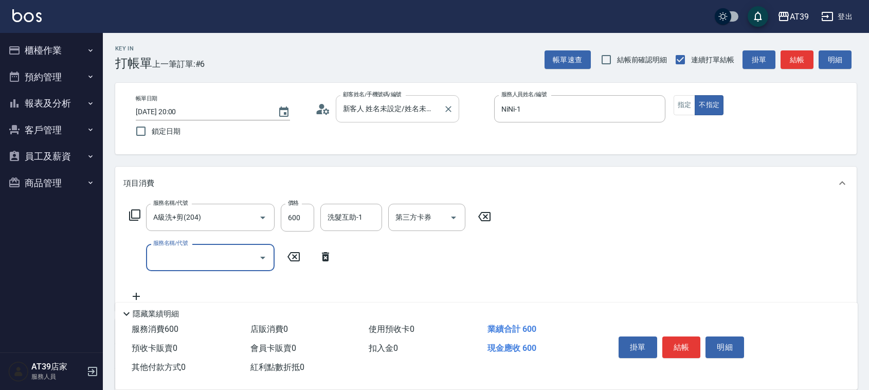
type input "1"
type input "A級洗+剪(204)"
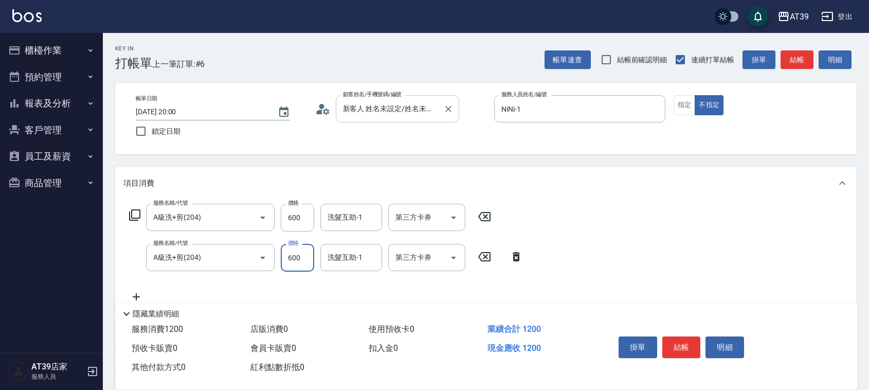
type input "600"
type input "芊芊-27"
click at [689, 109] on button "指定" at bounding box center [684, 105] width 22 height 20
click at [792, 67] on button "結帳" at bounding box center [796, 59] width 33 height 19
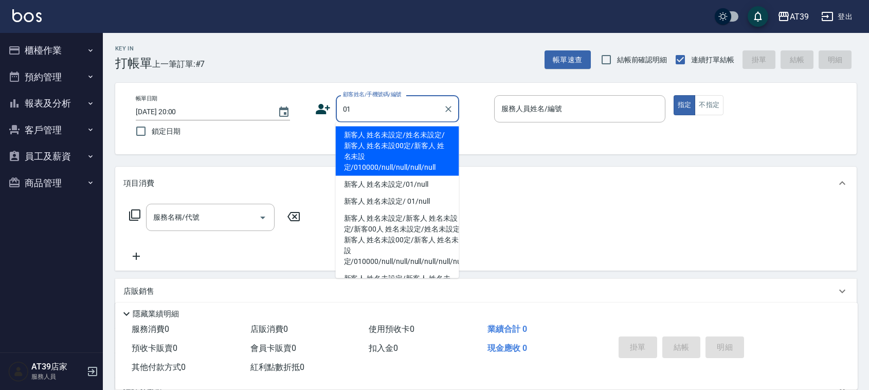
type input "新客人 姓名未設定/姓名未設定/新客人 姓名未設00定/新客人 姓名未設定/010000/null/null/null/null"
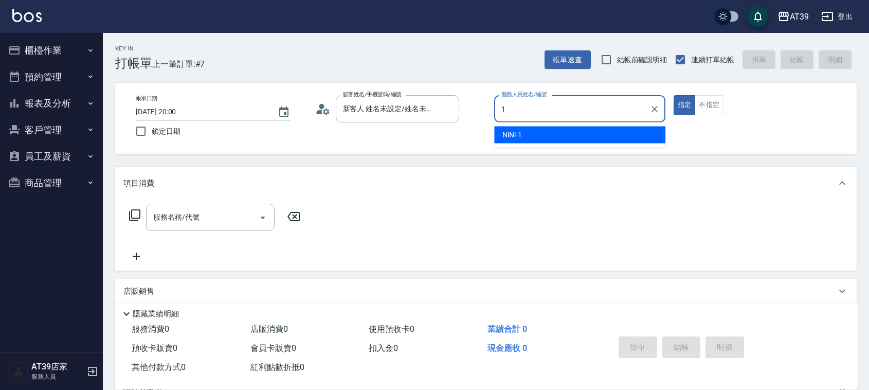
type input "NiNi-1"
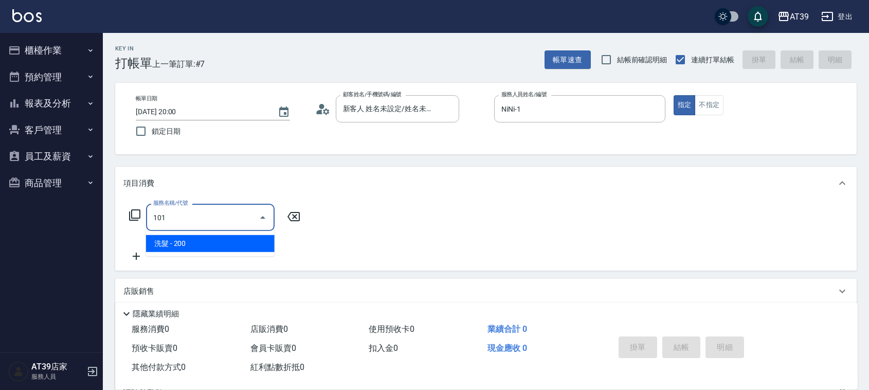
type input "洗髮(101)"
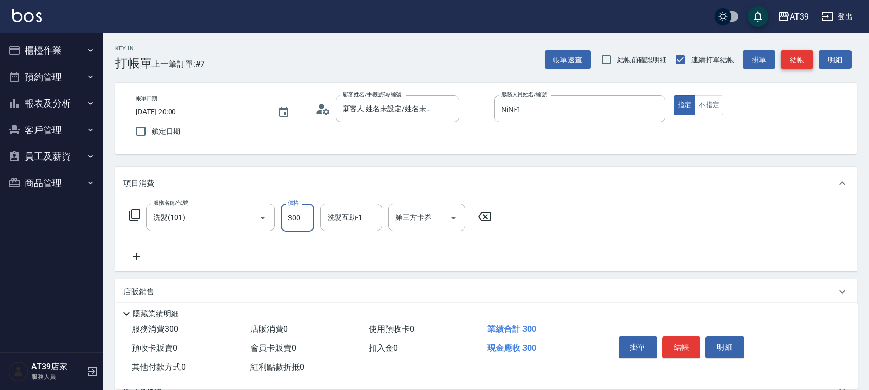
type input "300"
type input "饅頭-87"
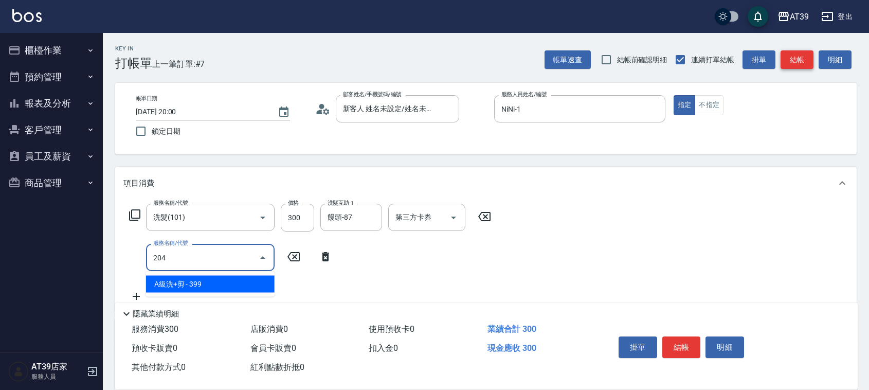
type input "A級洗+剪(204)"
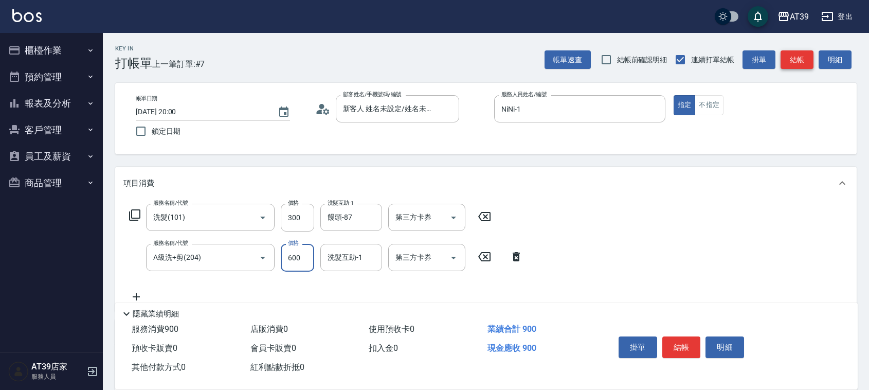
type input "600"
type input "饅頭-87"
click at [792, 67] on button "結帳" at bounding box center [796, 59] width 33 height 19
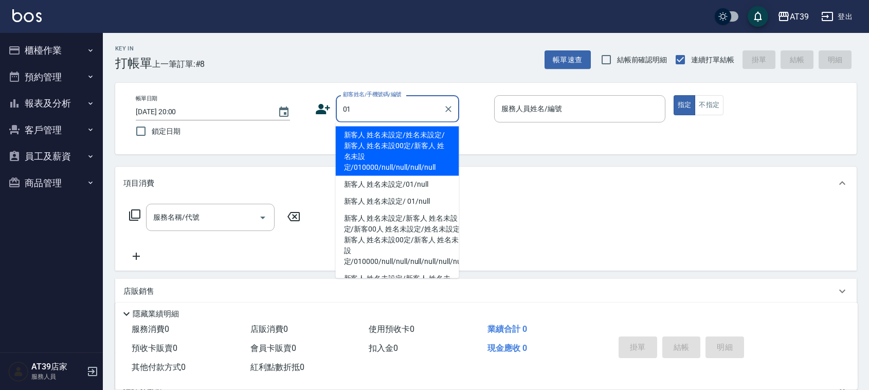
type input "新客人 姓名未設定/姓名未設定/新客人 姓名未設00定/新客人 姓名未設定/010000/null/null/null/null"
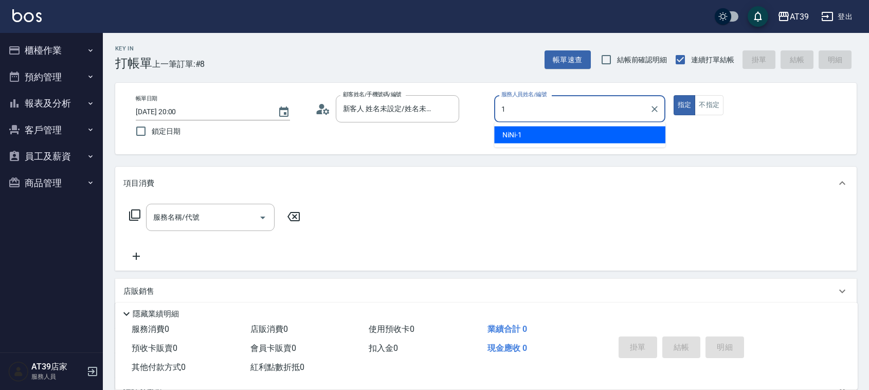
type input "NiNi-1"
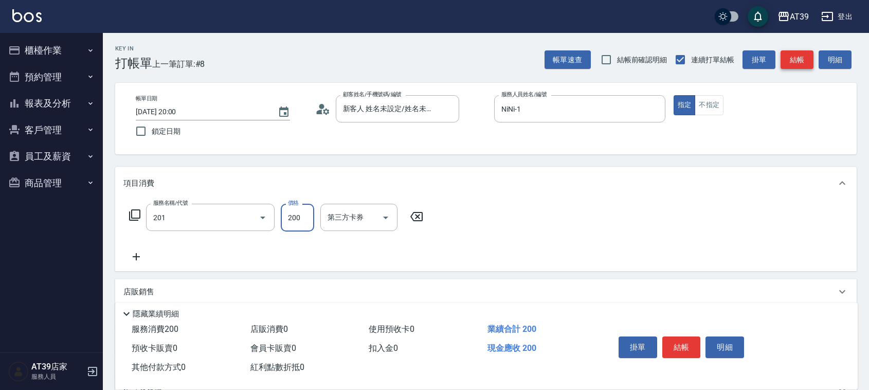
type input "B級單剪(201)"
type input "300"
click at [718, 101] on button "不指定" at bounding box center [708, 105] width 29 height 20
click at [797, 58] on button "結帳" at bounding box center [796, 59] width 33 height 19
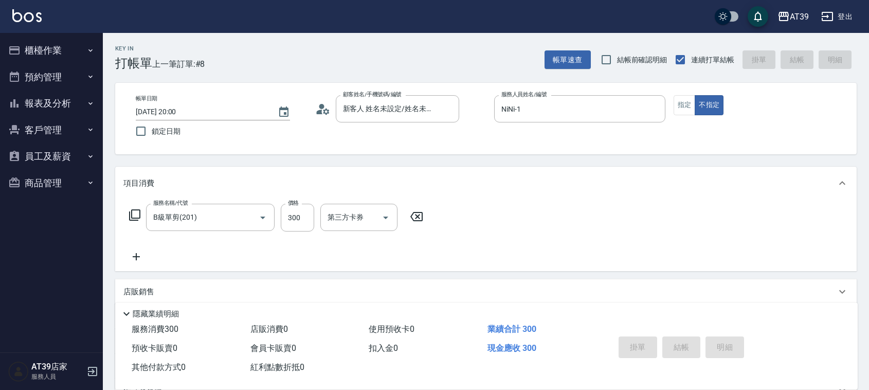
type input "2025/09/22 20:01"
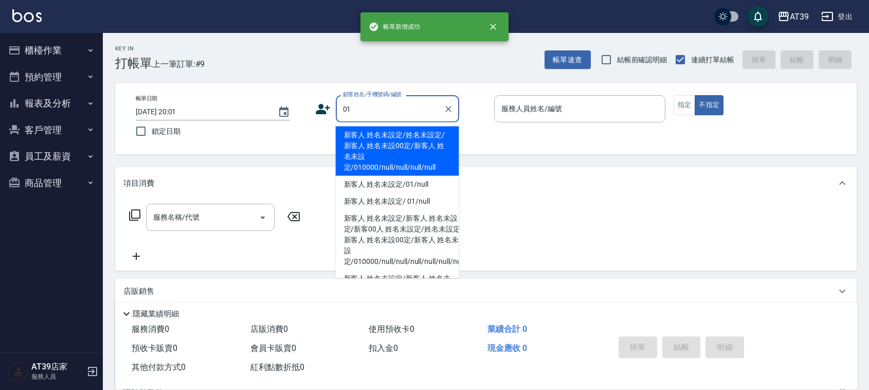
type input "新客人 姓名未設定/姓名未設定/新客人 姓名未設00定/新客人 姓名未設定/010000/null/null/null/null"
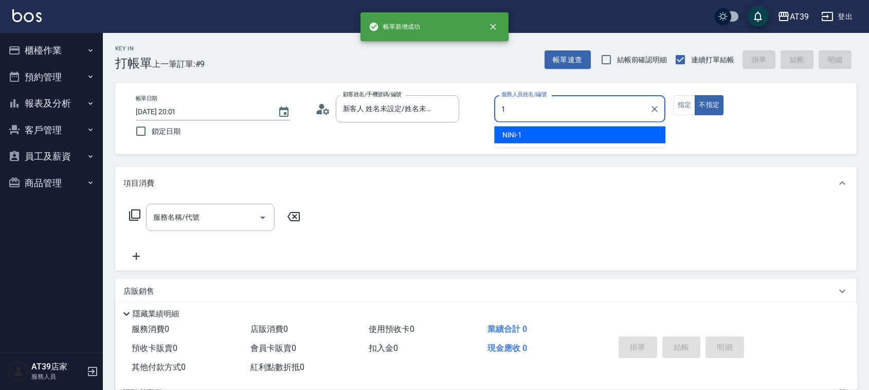
type input "NiNi-1"
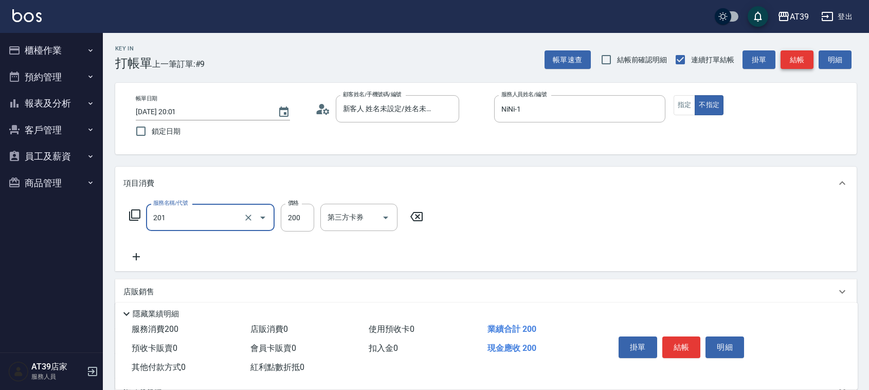
type input "B級單剪(201)"
type input "300"
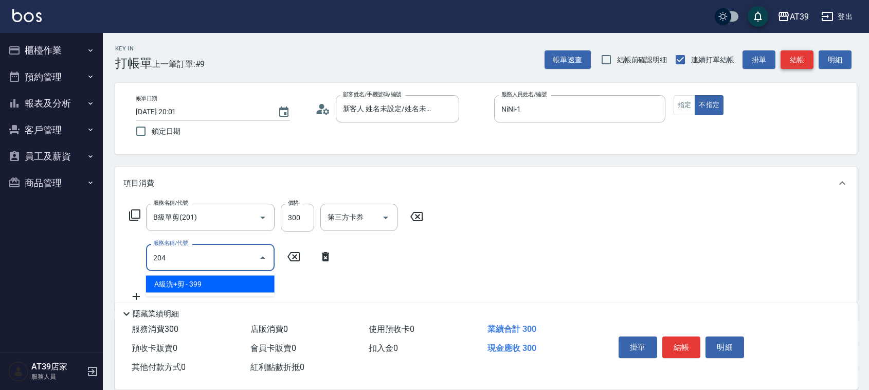
type input "A級洗+剪(204)"
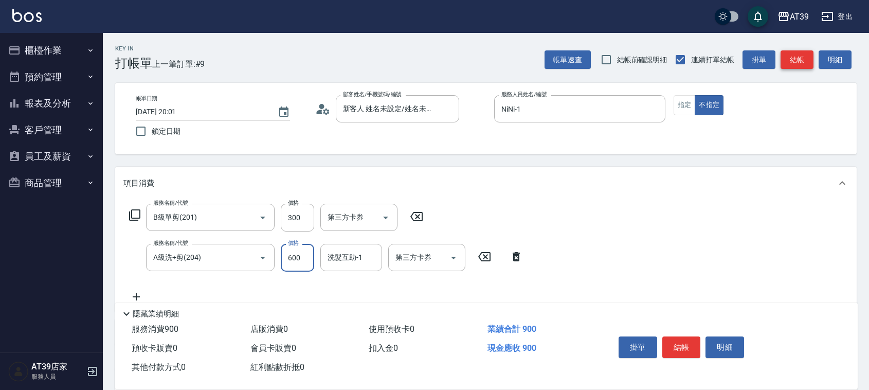
type input "600"
type input "7"
type input "芊芊-27"
click at [683, 105] on button "指定" at bounding box center [684, 105] width 22 height 20
click at [801, 54] on button "結帳" at bounding box center [796, 59] width 33 height 19
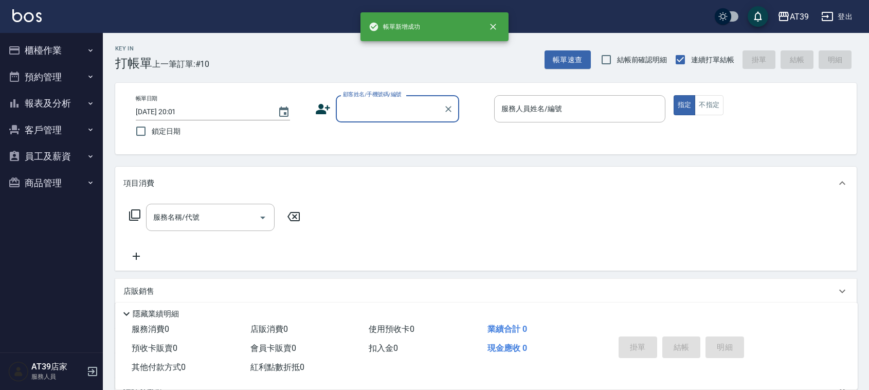
click at [63, 103] on button "報表及分析" at bounding box center [51, 103] width 95 height 27
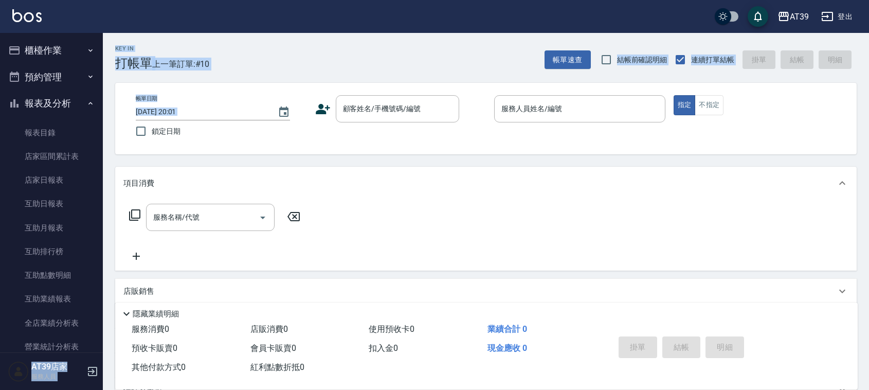
drag, startPoint x: 96, startPoint y: 101, endPoint x: 117, endPoint y: 143, distance: 46.9
click at [117, 143] on div "AT39 登出 櫃檯作業 打帳單 帳單列表 現金收支登錄 每日結帳 排班表 現場電腦打卡 預約管理 預約管理 單日預約紀錄 單週預約紀錄 報表及分析 報表目錄…" at bounding box center [434, 250] width 869 height 500
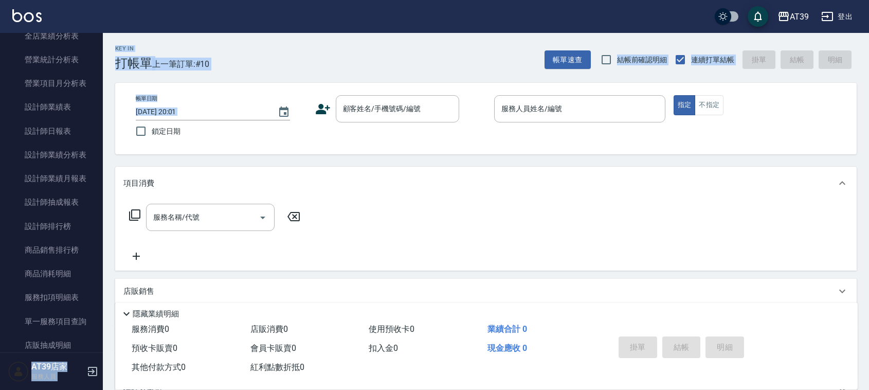
scroll to position [206, 0]
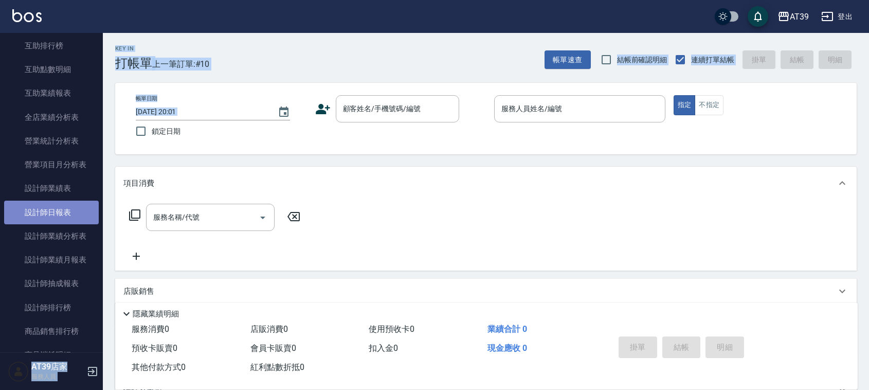
click at [59, 209] on link "設計師日報表" at bounding box center [51, 212] width 95 height 24
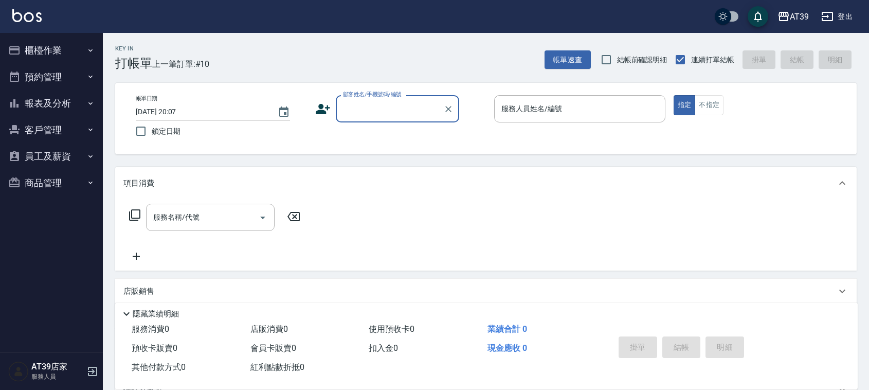
click at [393, 112] on input "顧客姓名/手機號碼/編號" at bounding box center [389, 109] width 99 height 18
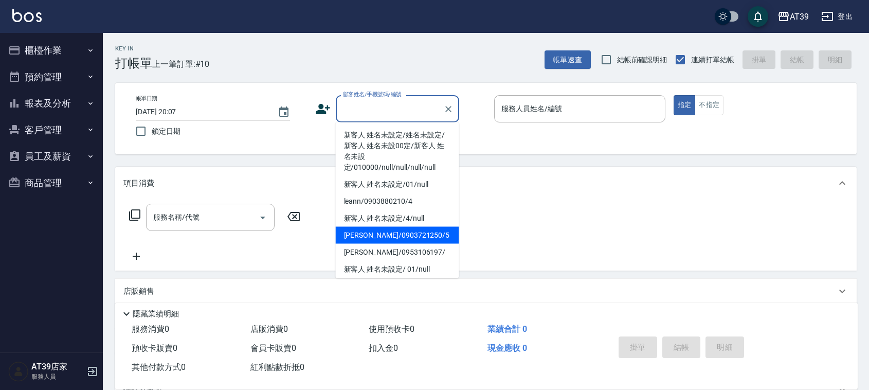
click at [419, 227] on li "Alan/0903721250/5" at bounding box center [397, 235] width 123 height 17
type input "Alan/0903721250/5"
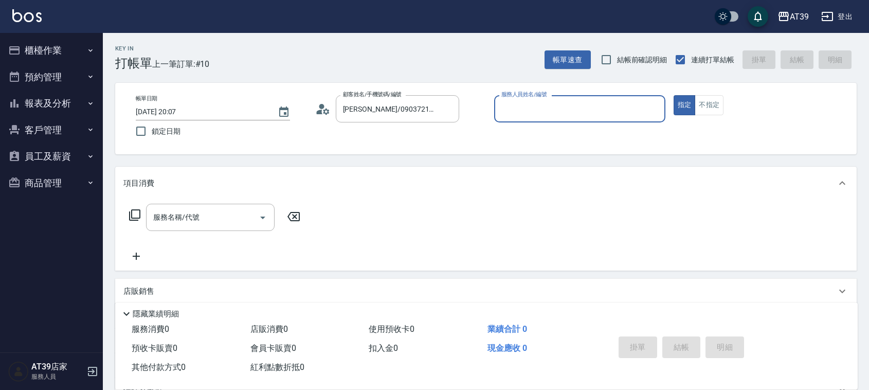
type input "愷爾-5"
click at [187, 225] on input "服務名稱/代號" at bounding box center [203, 217] width 104 height 18
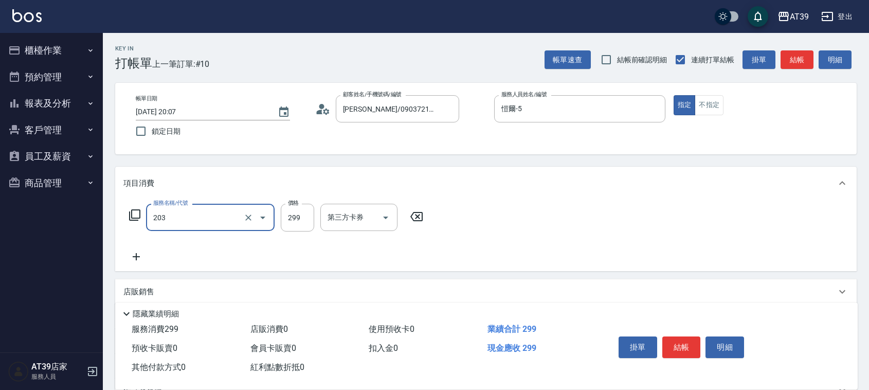
type input "B級洗+剪(203)"
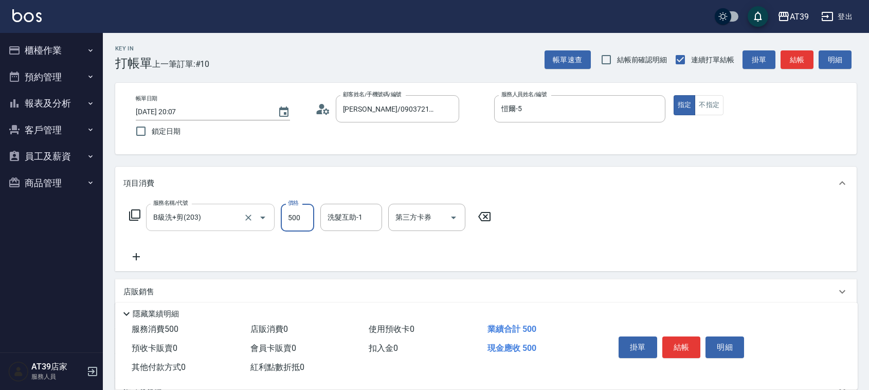
type input "500"
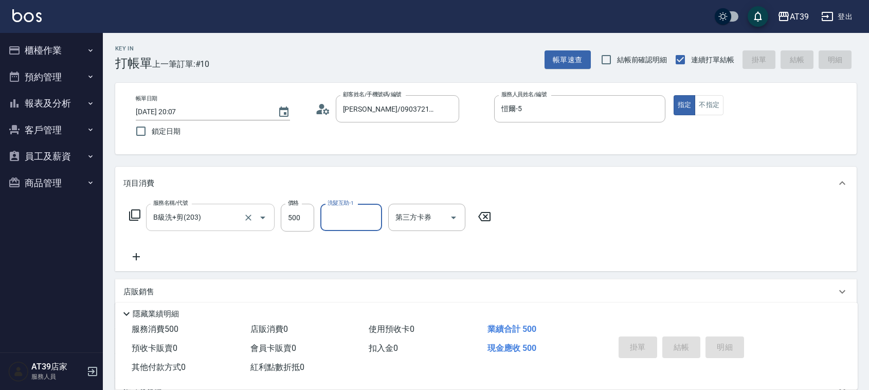
type input "2025/09/22 20:08"
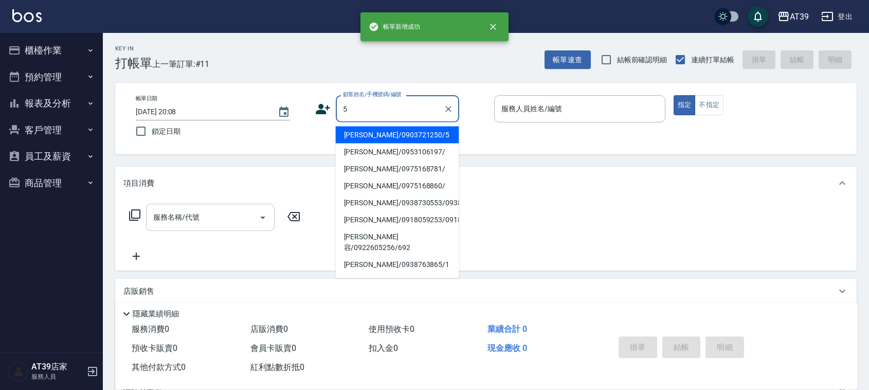
type input "Alan/0903721250/5"
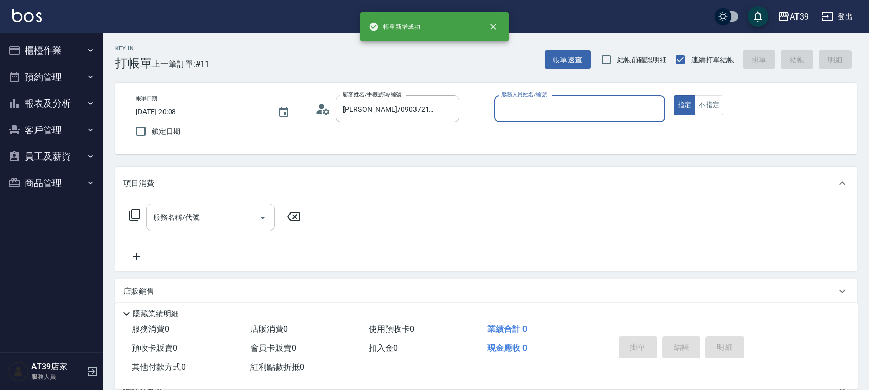
type input "愷爾-5"
click at [673, 95] on button "指定" at bounding box center [684, 105] width 22 height 20
type button "true"
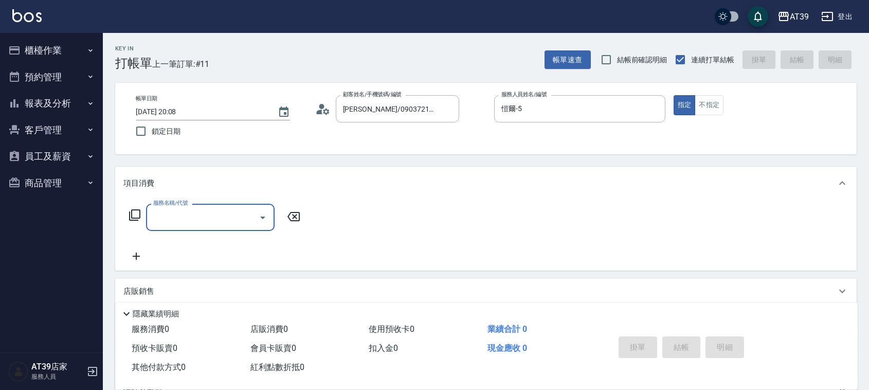
click at [709, 93] on div "帳單日期 2025/09/22 20:08 鎖定日期 顧客姓名/手機號碼/編號 Alan/0903721250/5 顧客姓名/手機號碼/編號 服務人員姓名/編…" at bounding box center [485, 118] width 741 height 71
click at [711, 108] on button "不指定" at bounding box center [708, 105] width 29 height 20
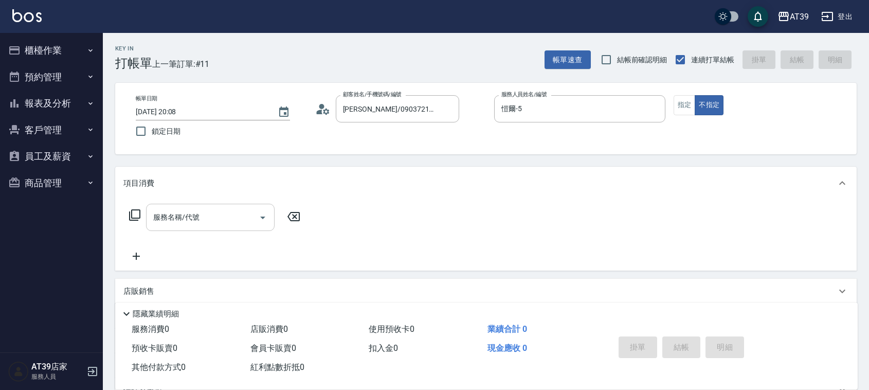
click at [238, 216] on input "服務名稱/代號" at bounding box center [203, 217] width 104 height 18
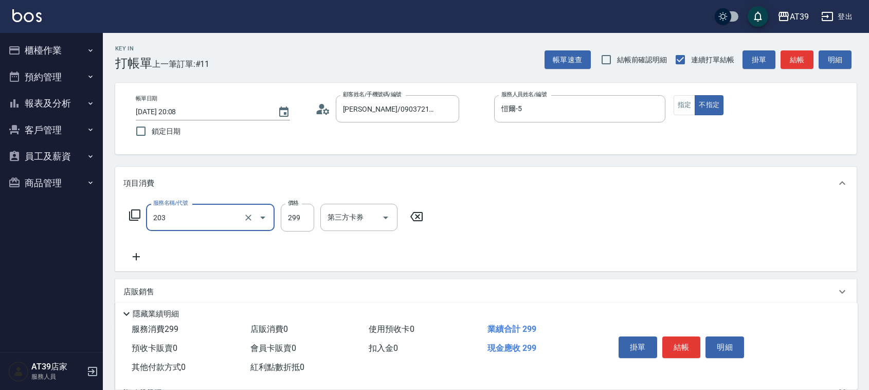
type input "B級洗+剪(203)"
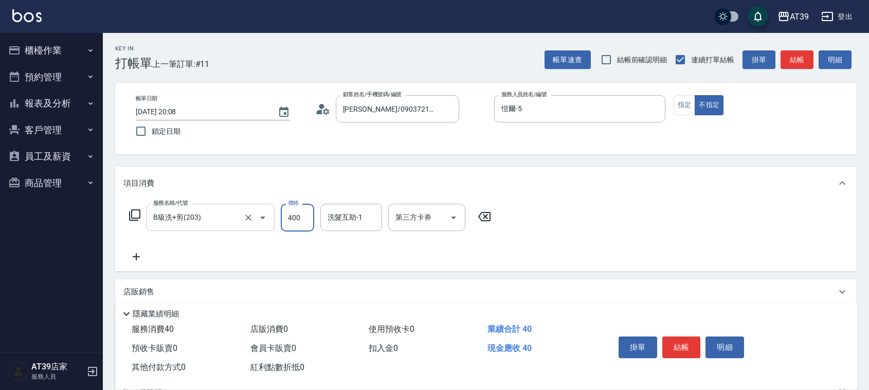
type input "400"
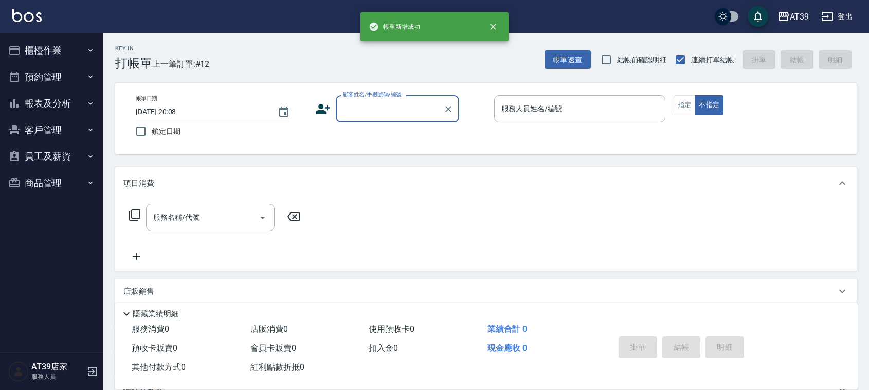
click at [76, 104] on button "報表及分析" at bounding box center [51, 103] width 95 height 27
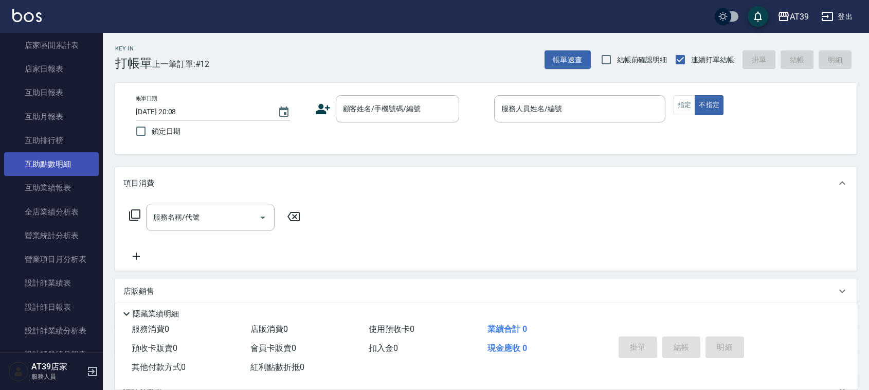
scroll to position [129, 0]
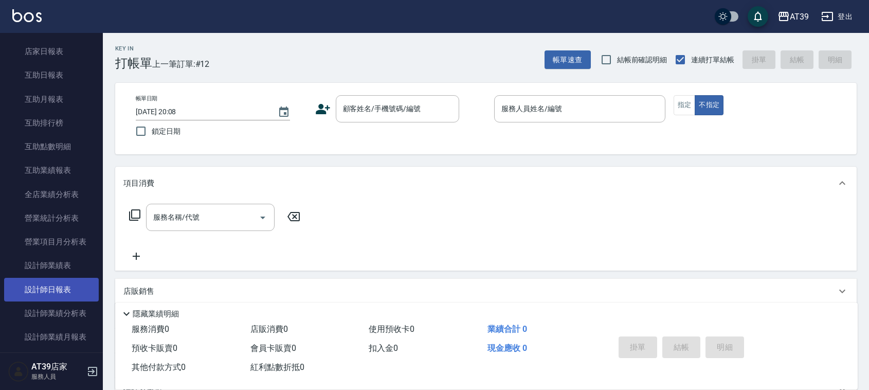
click at [64, 296] on link "設計師日報表" at bounding box center [51, 290] width 95 height 24
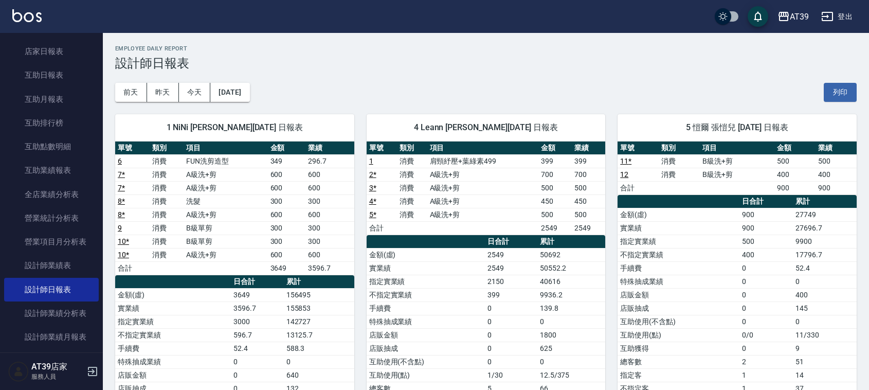
click at [21, 19] on img at bounding box center [26, 15] width 29 height 13
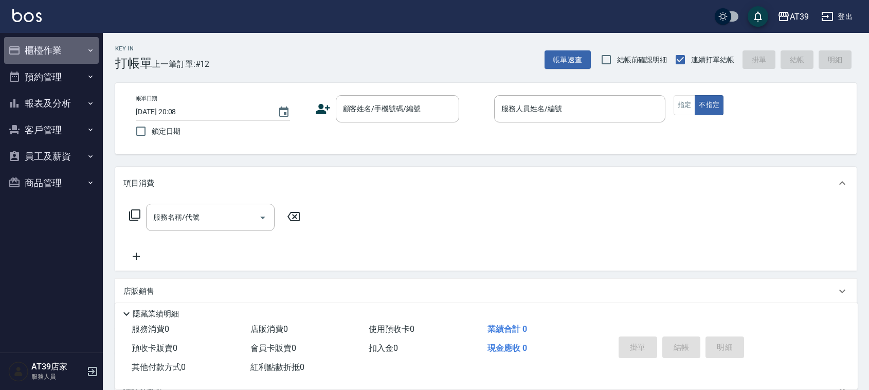
click at [65, 49] on button "櫃檯作業" at bounding box center [51, 50] width 95 height 27
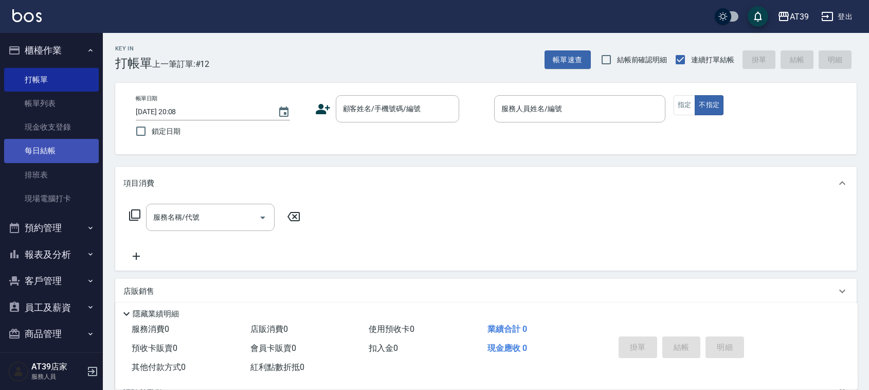
click at [49, 153] on link "每日結帳" at bounding box center [51, 151] width 95 height 24
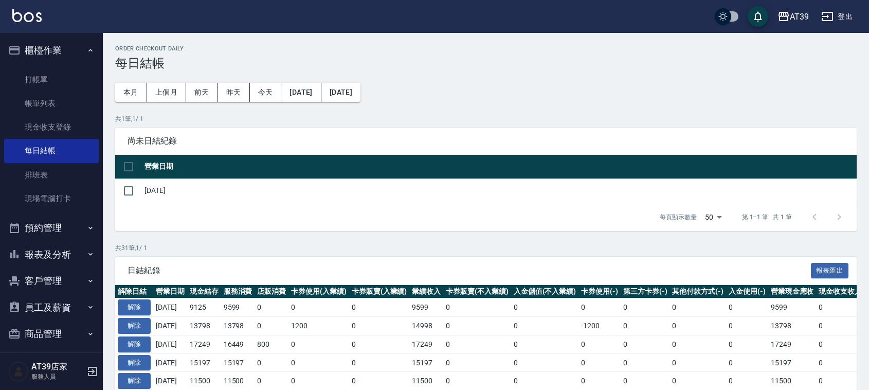
click at [135, 169] on input "checkbox" at bounding box center [129, 167] width 22 height 22
checkbox input "true"
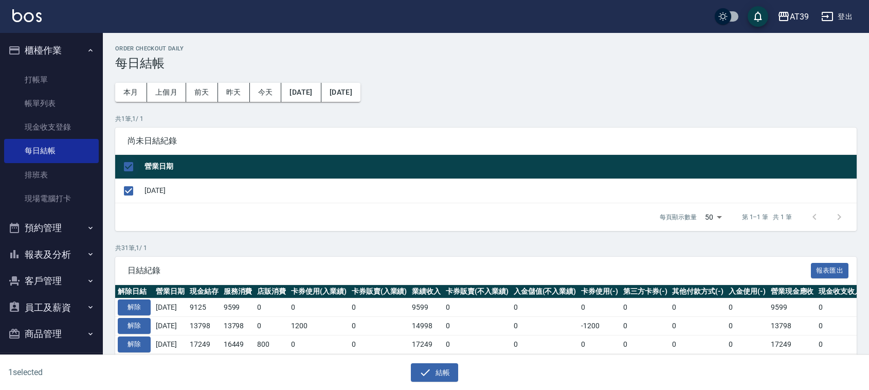
checkbox input "true"
drag, startPoint x: 445, startPoint y: 355, endPoint x: 438, endPoint y: 369, distance: 16.1
click at [438, 369] on div "結帳" at bounding box center [430, 368] width 430 height 27
click at [438, 369] on button "結帳" at bounding box center [435, 372] width 48 height 19
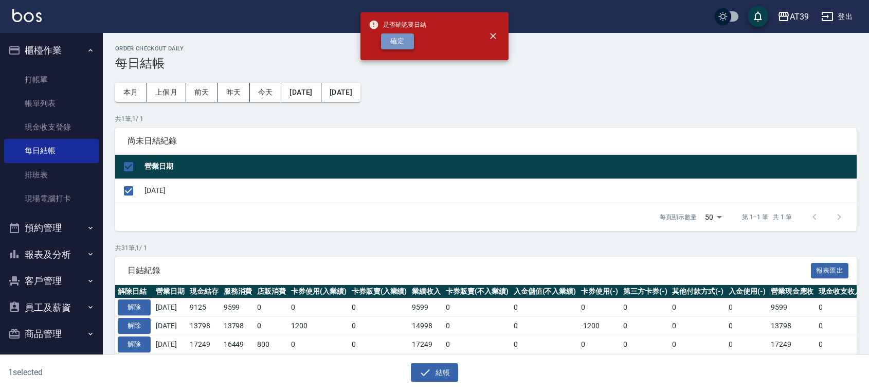
click at [399, 42] on button "確定" at bounding box center [397, 41] width 33 height 16
checkbox input "false"
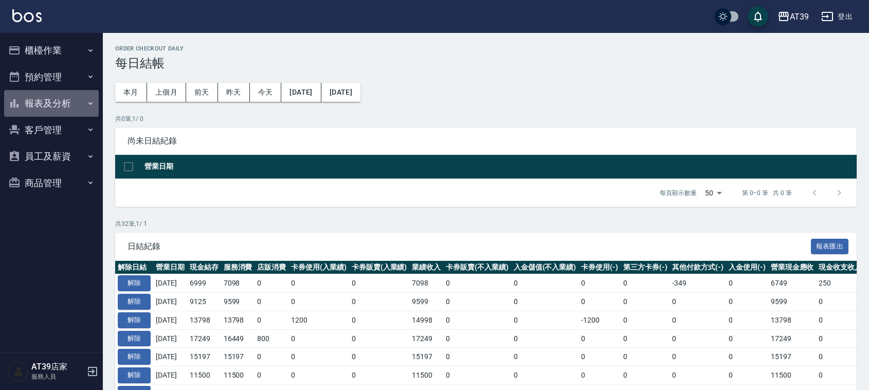
click at [86, 111] on button "報表及分析" at bounding box center [51, 103] width 95 height 27
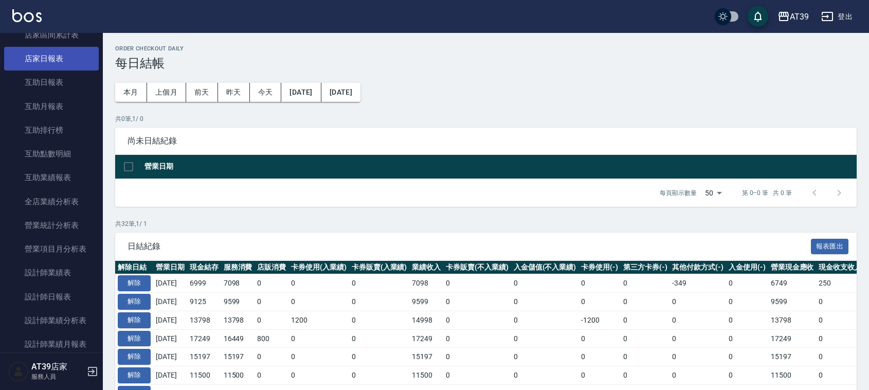
scroll to position [129, 0]
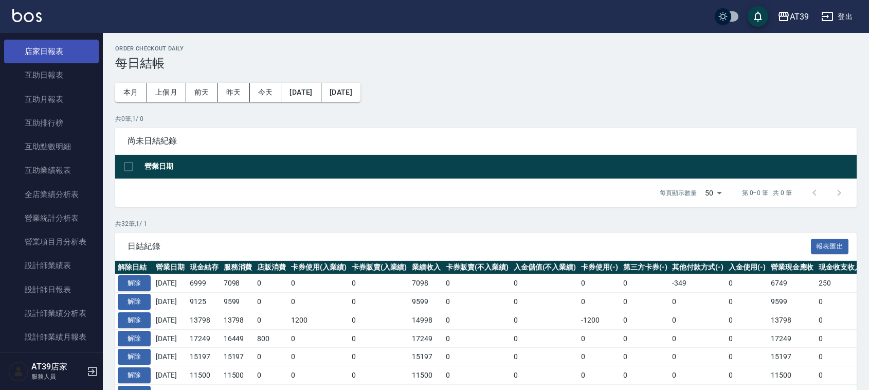
click at [55, 54] on link "店家日報表" at bounding box center [51, 52] width 95 height 24
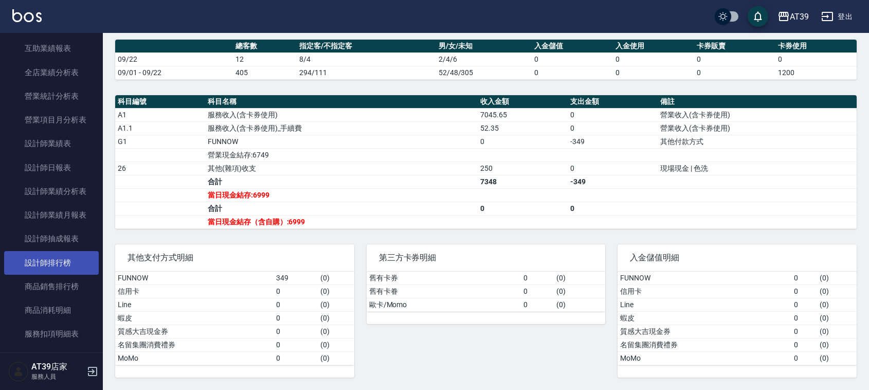
scroll to position [257, 0]
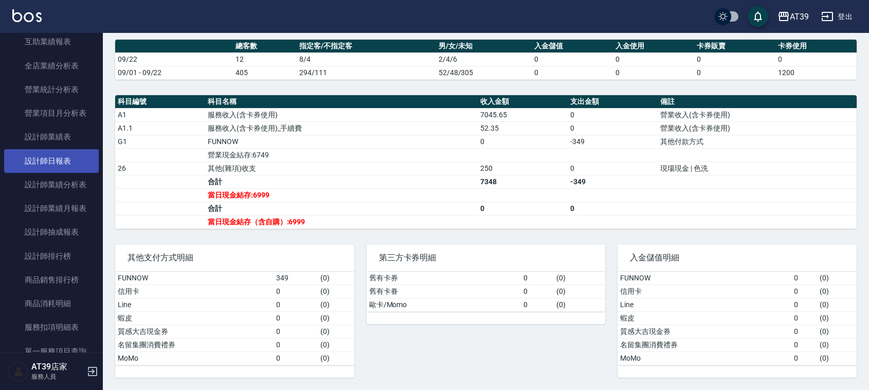
click at [65, 162] on link "設計師日報表" at bounding box center [51, 161] width 95 height 24
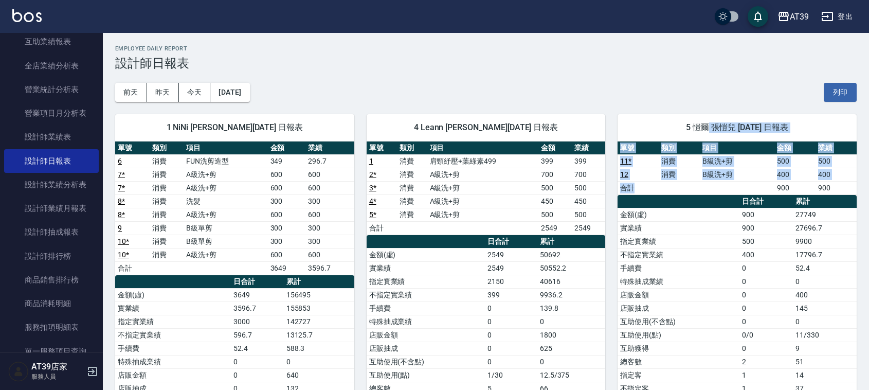
drag, startPoint x: 705, startPoint y: 190, endPoint x: 695, endPoint y: 103, distance: 87.5
click at [695, 103] on div "5 愷爾 張愷兒 [DATE] 日報表 單號 類別 項目 金額 業績 11 * 消費 B級洗+剪 500 500 12 消費 B級洗+剪 400 400 合計…" at bounding box center [730, 308] width 251 height 413
click at [695, 103] on div "5 愷爾 張愷兒 09/22/2025 日報表 單號 類別 項目 金額 業績 11 * 消費 B級洗+剪 500 500 12 消費 B級洗+剪 400 40…" at bounding box center [730, 308] width 251 height 413
drag, startPoint x: 705, startPoint y: 119, endPoint x: 734, endPoint y: 220, distance: 105.4
click at [734, 220] on div "5 愷爾 張愷兒 09/22/2025 日報表 單號 類別 項目 金額 業績 11 * 消費 B級洗+剪 500 500 12 消費 B級洗+剪 400 40…" at bounding box center [736, 281] width 239 height 334
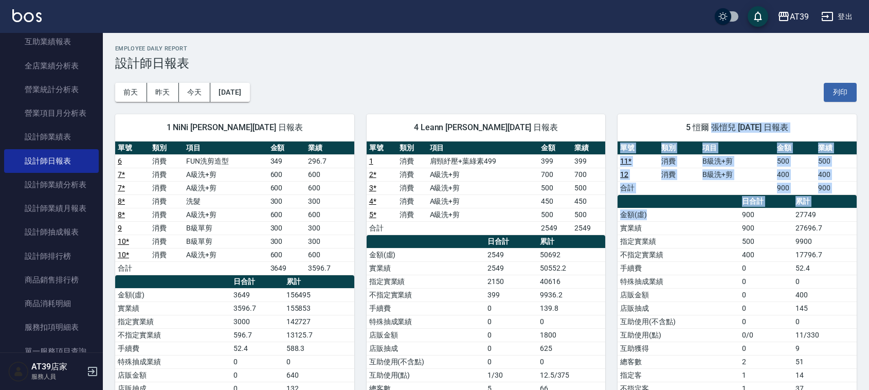
click at [734, 220] on td "金額(虛)" at bounding box center [677, 214] width 121 height 13
drag, startPoint x: 734, startPoint y: 220, endPoint x: 694, endPoint y: 88, distance: 137.4
click at [702, 118] on div "5 愷爾 張愷兒 09/22/2025 日報表 單號 類別 項目 金額 業績 11 * 消費 B級洗+剪 500 500 12 消費 B級洗+剪 400 40…" at bounding box center [736, 281] width 239 height 334
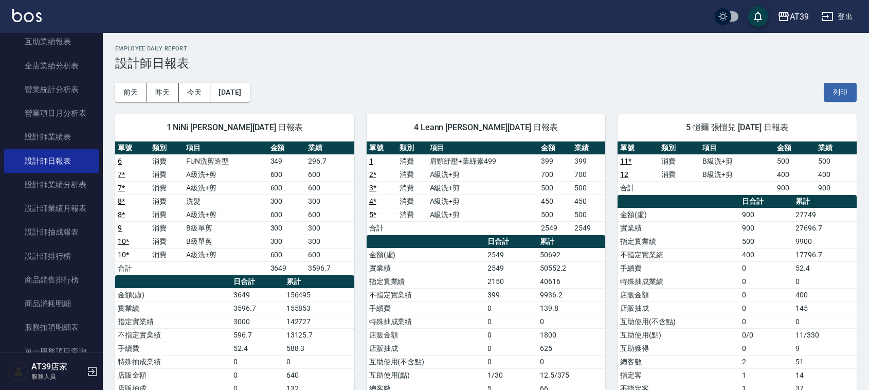
click at [692, 88] on div "前天 昨天 今天 2025/09/22 列印" at bounding box center [485, 92] width 741 height 44
click at [693, 88] on div "前天 昨天 今天 2025/09/22 列印" at bounding box center [485, 92] width 741 height 44
click at [366, 89] on div "前天 昨天 今天 2025/09/22 列印" at bounding box center [485, 92] width 741 height 44
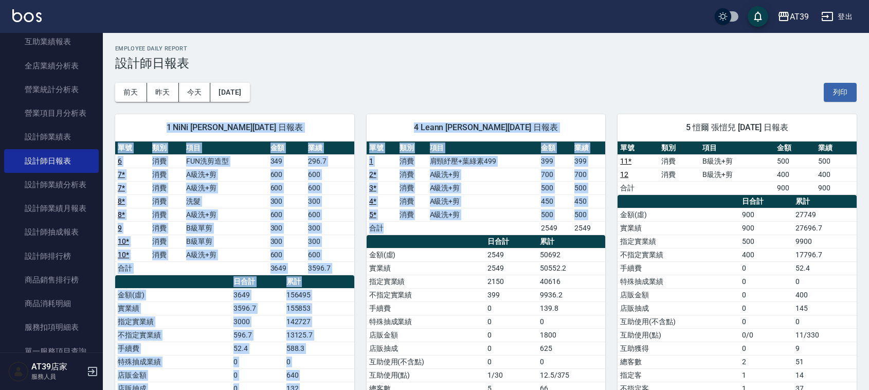
drag, startPoint x: 366, startPoint y: 89, endPoint x: 502, endPoint y: 232, distance: 197.4
click at [502, 232] on div "AT39 2025-09-22 設計師日報表 列印時間： 2025-09-22-20:32 Employee Daily Report 設計師日報表 前天 昨…" at bounding box center [486, 280] width 766 height 494
click at [502, 232] on td "a dense table" at bounding box center [483, 227] width 112 height 13
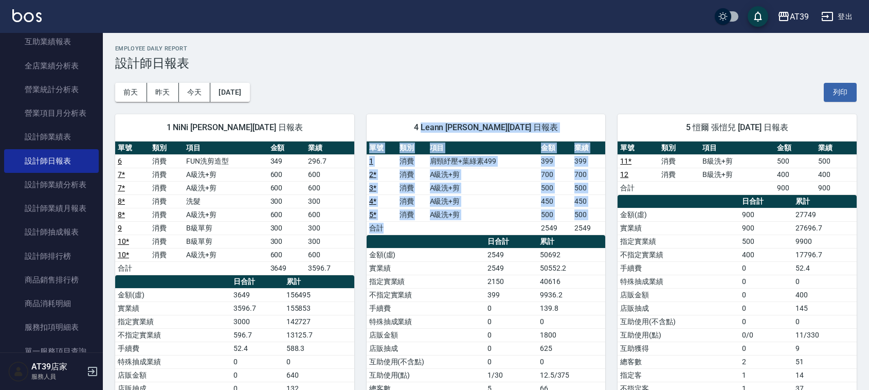
drag, startPoint x: 502, startPoint y: 232, endPoint x: 430, endPoint y: 125, distance: 129.0
click at [430, 125] on div "4 Leann 林思宇 09/22/2025 日報表 單號 類別 項目 金額 業績 1 消費 肩頸紓壓+葉綠素499 399 399 2 * 消費 A級洗+剪…" at bounding box center [486, 294] width 239 height 360
click at [430, 125] on span "4 Leann [PERSON_NAME][DATE] 日報表" at bounding box center [486, 127] width 214 height 10
drag, startPoint x: 419, startPoint y: 121, endPoint x: 483, endPoint y: 234, distance: 129.8
click at [483, 234] on div "4 Leann 林思宇 09/22/2025 日報表 單號 類別 項目 金額 業績 1 消費 肩頸紓壓+葉綠素499 399 399 2 * 消費 A級洗+剪…" at bounding box center [486, 294] width 239 height 360
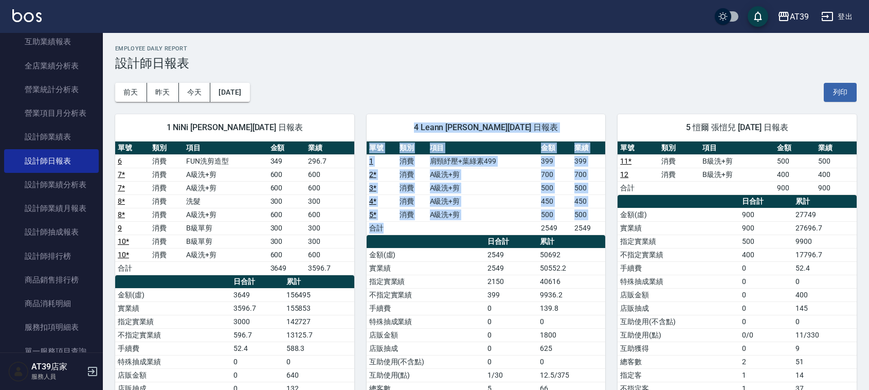
click at [483, 234] on td "a dense table" at bounding box center [483, 227] width 112 height 13
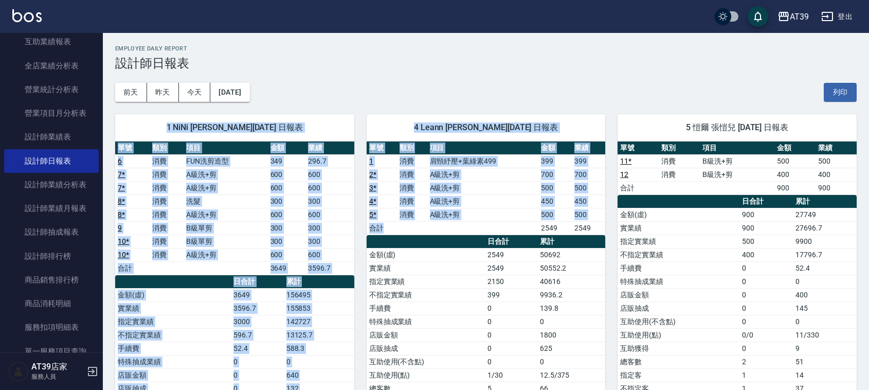
drag, startPoint x: 483, startPoint y: 234, endPoint x: 364, endPoint y: 67, distance: 205.3
click at [364, 67] on div "AT39 2025-09-22 設計師日報表 列印時間： 2025-09-22-20:32 Employee Daily Report 設計師日報表 前天 昨…" at bounding box center [486, 280] width 766 height 494
click at [379, 126] on span "4 Leann [PERSON_NAME][DATE] 日報表" at bounding box center [486, 127] width 214 height 10
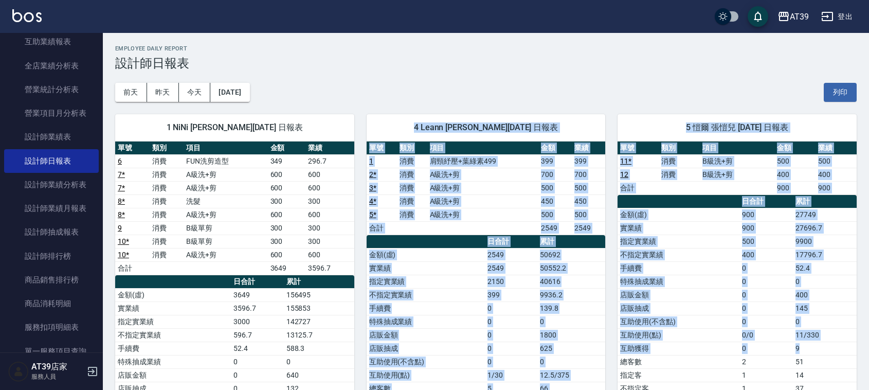
drag, startPoint x: 379, startPoint y: 126, endPoint x: 821, endPoint y: 350, distance: 495.2
click at [821, 350] on div "1 NiNi 陳玉伶 09/22/2025 日報表 單號 類別 項目 金額 業績 6 消費 FUN洗剪造型 349 296.7 7 * 消費 A級洗+剪 60…" at bounding box center [480, 308] width 754 height 413
click at [817, 347] on td "9" at bounding box center [825, 347] width 64 height 13
click at [668, 291] on td "店販金額" at bounding box center [677, 294] width 121 height 13
click at [568, 270] on td "50552.2" at bounding box center [571, 267] width 68 height 13
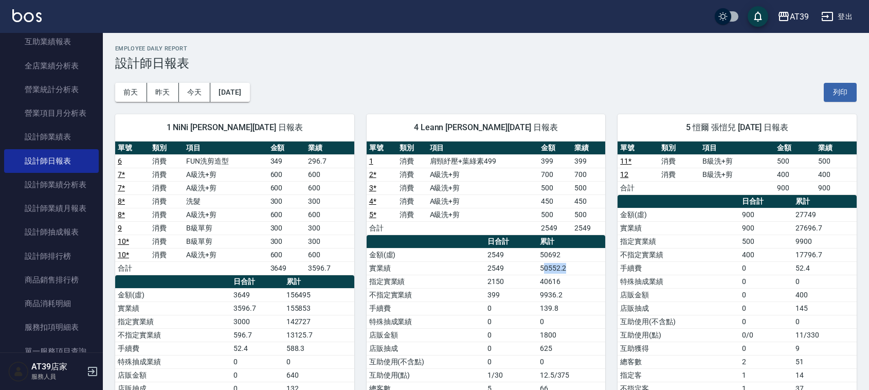
drag, startPoint x: 543, startPoint y: 266, endPoint x: 566, endPoint y: 265, distance: 23.7
click at [566, 265] on td "50552.2" at bounding box center [571, 267] width 68 height 13
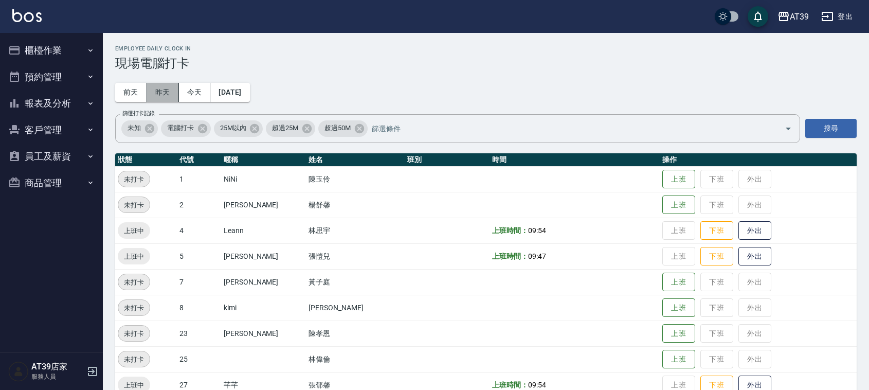
click at [147, 98] on button "昨天" at bounding box center [163, 92] width 32 height 19
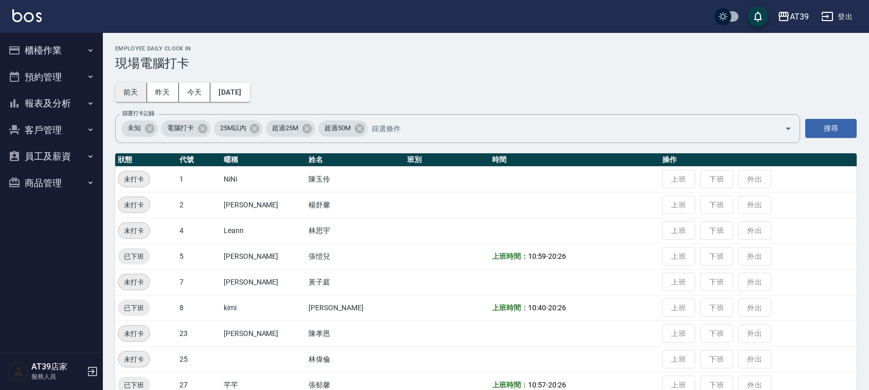
drag, startPoint x: 111, startPoint y: 83, endPoint x: 127, endPoint y: 91, distance: 18.4
click at [117, 88] on div "Employee Daily Clock In 現場電腦打卡 [DATE] [DATE] [DATE] [DATE] 篩選打卡記錄 未知 電腦打卡 25M以內…" at bounding box center [486, 299] width 766 height 532
click at [129, 93] on button "前天" at bounding box center [131, 92] width 32 height 19
click at [198, 98] on button "今天" at bounding box center [195, 92] width 32 height 19
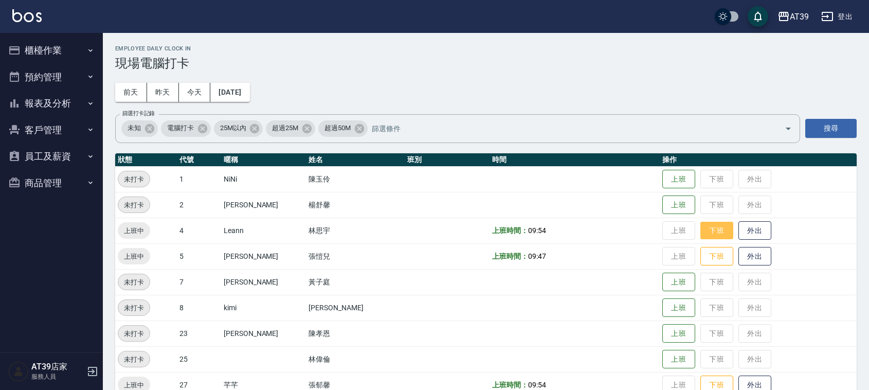
click at [715, 230] on button "下班" at bounding box center [716, 231] width 33 height 18
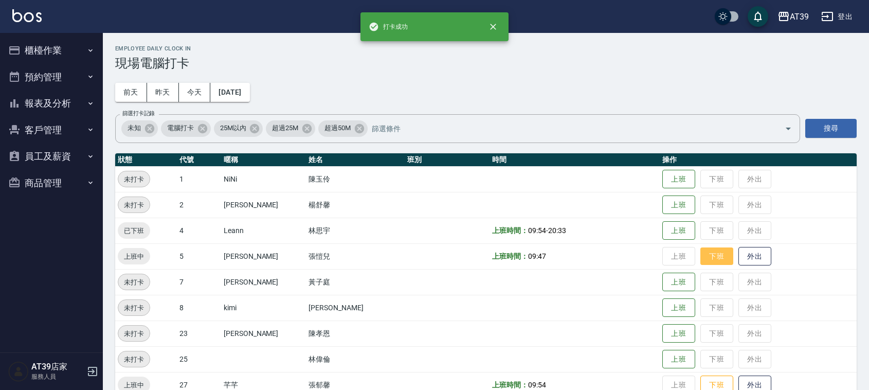
click at [713, 252] on button "下班" at bounding box center [716, 256] width 33 height 18
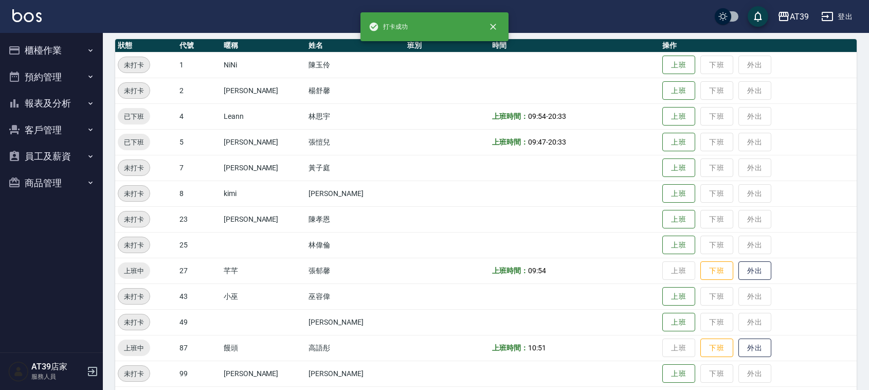
scroll to position [129, 0]
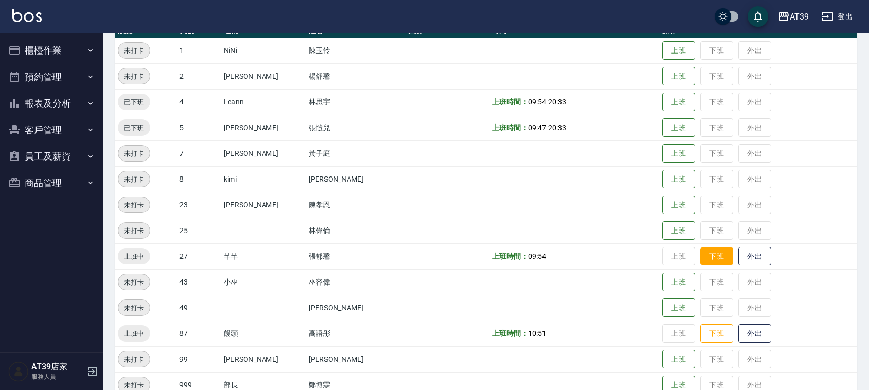
click at [700, 263] on button "下班" at bounding box center [716, 256] width 33 height 18
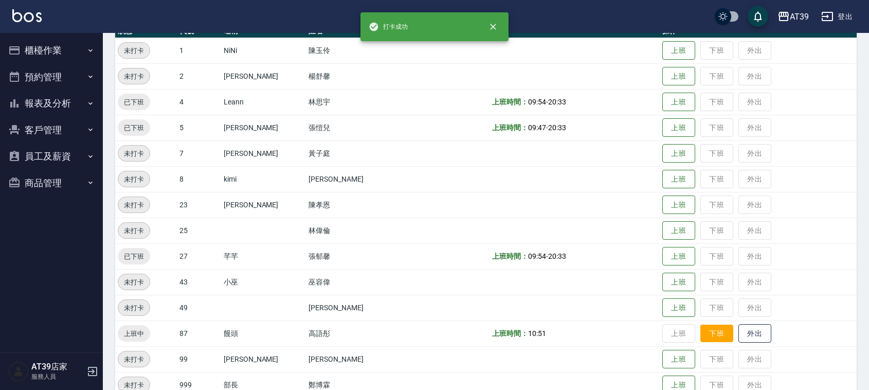
click at [717, 332] on button "下班" at bounding box center [716, 333] width 33 height 18
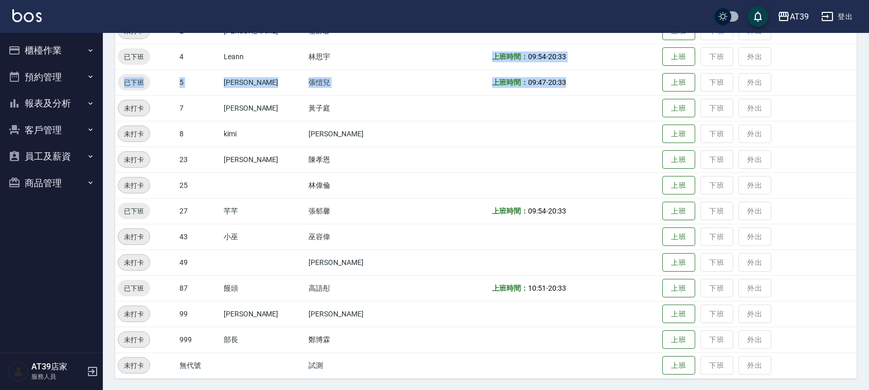
drag, startPoint x: 423, startPoint y: 46, endPoint x: 582, endPoint y: 93, distance: 165.6
click at [582, 93] on tbody "未打卡 1 NiNi [PERSON_NAME] 下班 外出 未打卡 2 [PERSON_NAME] [PERSON_NAME] 上班 下班 外出 已下班 4…" at bounding box center [485, 185] width 741 height 386
click at [582, 93] on td "上班時間： 09:47 - 20:33" at bounding box center [574, 82] width 170 height 26
drag, startPoint x: 577, startPoint y: 90, endPoint x: 473, endPoint y: 42, distance: 114.5
click at [473, 42] on tbody "未打卡 1 NiNi [PERSON_NAME] 下班 外出 未打卡 2 [PERSON_NAME] [PERSON_NAME] 上班 下班 外出 已下班 4…" at bounding box center [485, 185] width 741 height 386
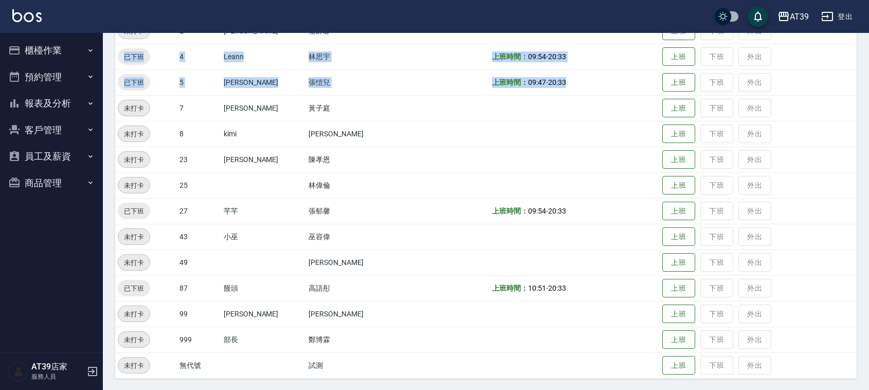
click at [489, 42] on td at bounding box center [574, 31] width 170 height 26
drag, startPoint x: 466, startPoint y: 62, endPoint x: 545, endPoint y: 88, distance: 82.9
click at [545, 88] on tbody "未打卡 1 NiNi [PERSON_NAME] 下班 外出 未打卡 2 [PERSON_NAME] [PERSON_NAME] 上班 下班 外出 已下班 4…" at bounding box center [485, 185] width 741 height 386
click at [545, 88] on td "上班時間： 09:47 - 20:33" at bounding box center [574, 82] width 170 height 26
drag, startPoint x: 545, startPoint y: 88, endPoint x: 460, endPoint y: 45, distance: 95.2
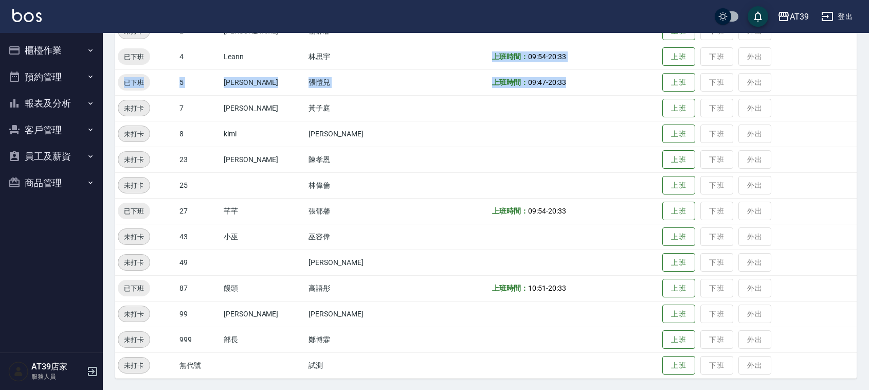
click at [460, 45] on tbody "未打卡 1 NiNi [PERSON_NAME] 下班 外出 未打卡 2 [PERSON_NAME] [PERSON_NAME] 上班 下班 外出 已下班 4…" at bounding box center [485, 185] width 741 height 386
click at [489, 49] on td "上班時間： 09:54 - 20:33" at bounding box center [574, 57] width 170 height 26
